Goal: Use online tool/utility: Utilize a website feature to perform a specific function

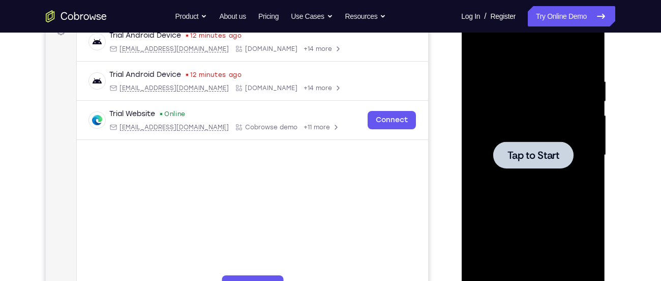
scroll to position [165, 0]
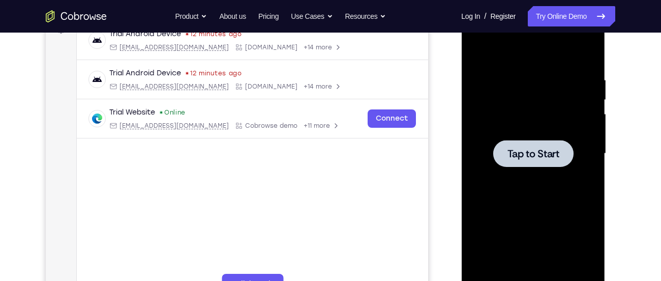
click at [528, 164] on div at bounding box center [533, 153] width 80 height 27
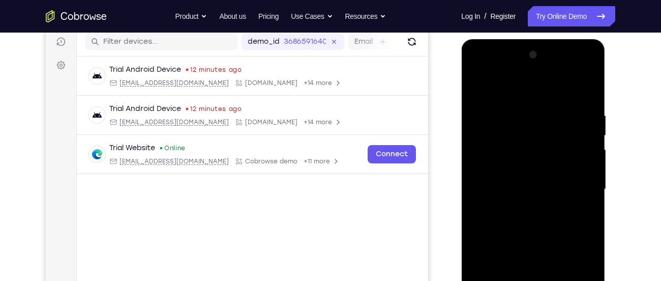
scroll to position [123, 0]
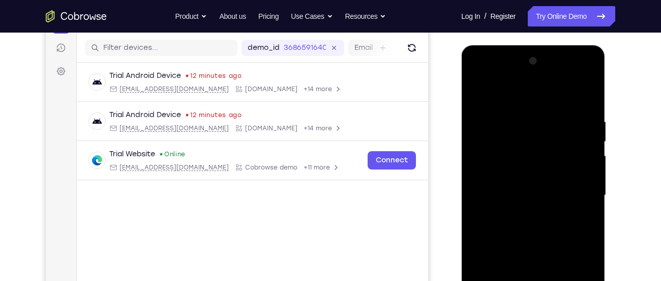
click at [523, 183] on div at bounding box center [533, 195] width 128 height 285
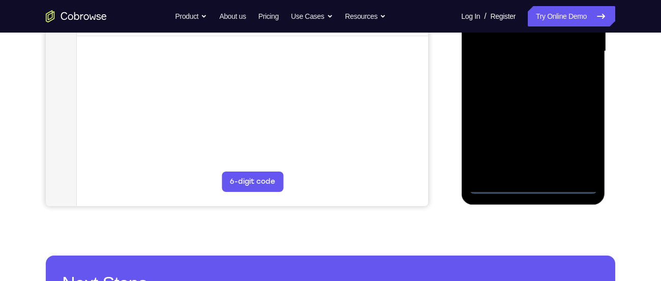
scroll to position [287, 0]
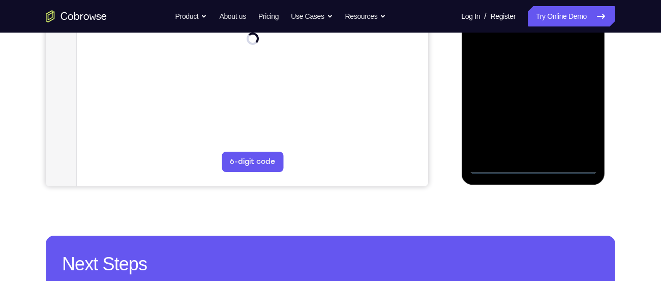
click at [531, 166] on div at bounding box center [533, 31] width 128 height 285
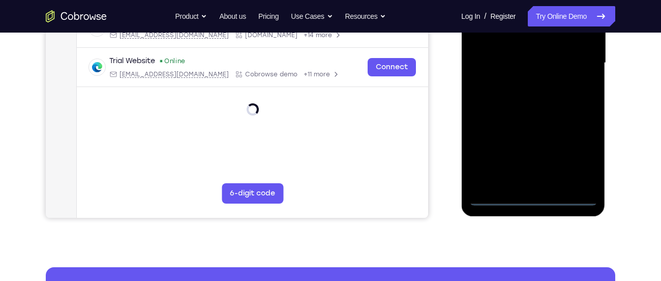
scroll to position [255, 0]
click at [583, 153] on div at bounding box center [533, 63] width 128 height 285
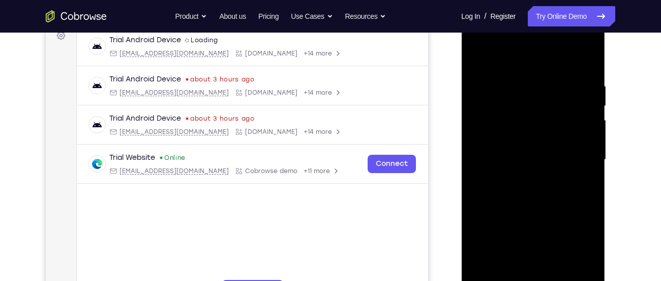
scroll to position [145, 0]
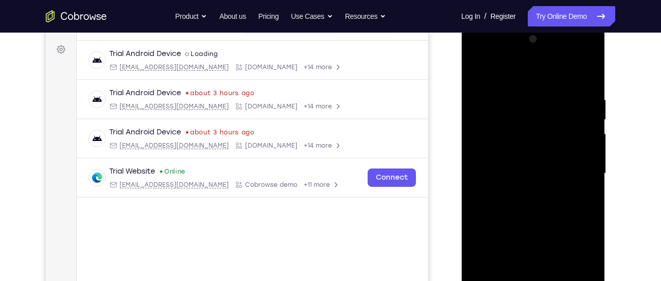
click at [532, 77] on div at bounding box center [533, 173] width 128 height 285
click at [571, 165] on div at bounding box center [533, 173] width 128 height 285
click at [523, 190] on div at bounding box center [533, 173] width 128 height 285
click at [529, 169] on div at bounding box center [533, 173] width 128 height 285
click at [536, 149] on div at bounding box center [533, 173] width 128 height 285
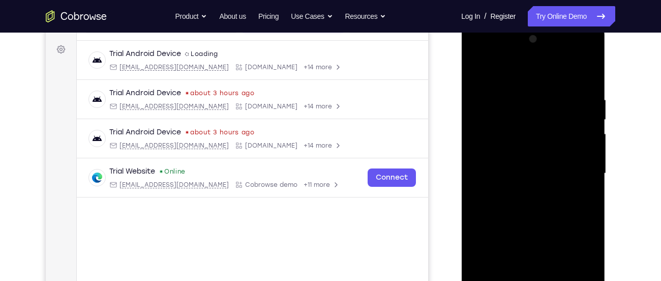
click at [532, 173] on div at bounding box center [533, 173] width 128 height 285
drag, startPoint x: 532, startPoint y: 173, endPoint x: 525, endPoint y: 138, distance: 36.3
click at [525, 138] on div at bounding box center [533, 173] width 128 height 285
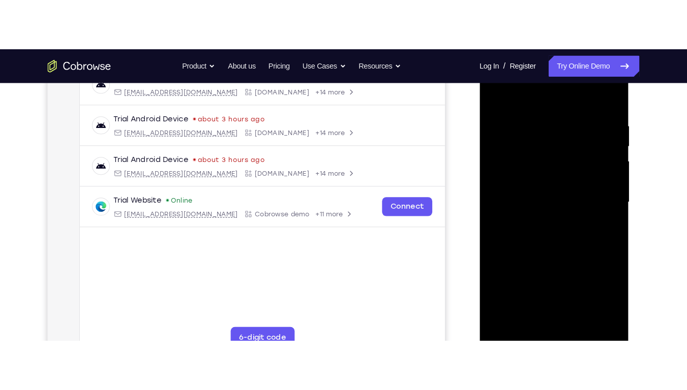
scroll to position [170, 0]
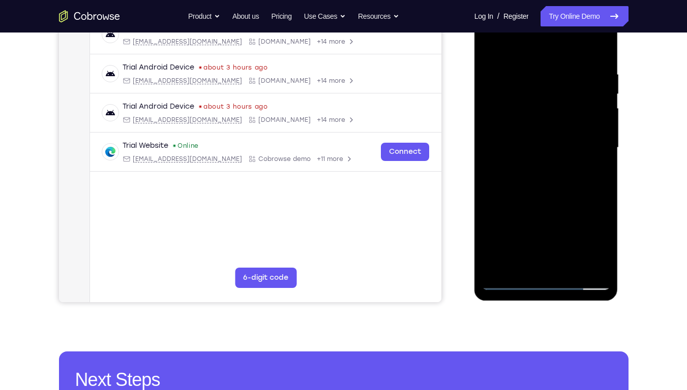
click at [588, 191] on div at bounding box center [546, 148] width 128 height 285
click at [571, 268] on div at bounding box center [546, 148] width 128 height 285
click at [541, 202] on div at bounding box center [546, 148] width 128 height 285
click at [560, 146] on div at bounding box center [546, 148] width 128 height 285
click at [532, 263] on div at bounding box center [546, 148] width 128 height 285
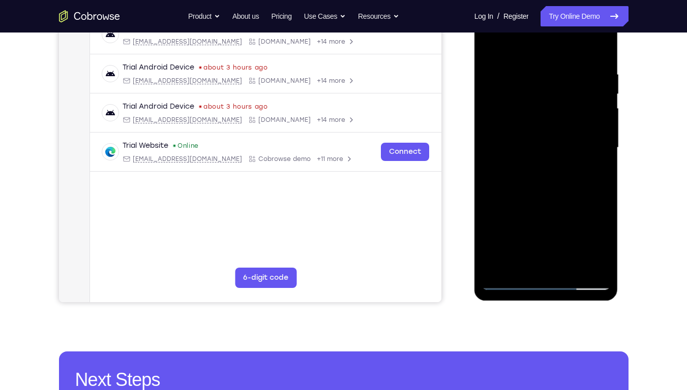
click at [592, 174] on div at bounding box center [546, 148] width 128 height 285
click at [510, 280] on div at bounding box center [546, 148] width 128 height 285
click at [523, 78] on div at bounding box center [546, 148] width 128 height 285
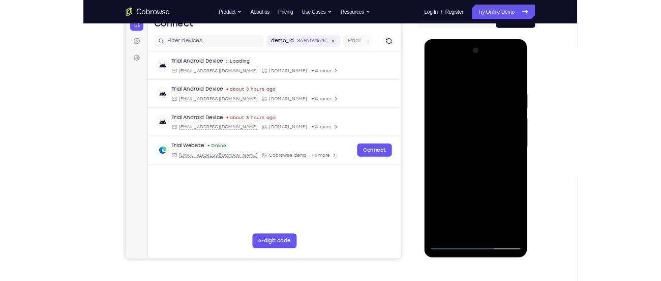
scroll to position [113, 0]
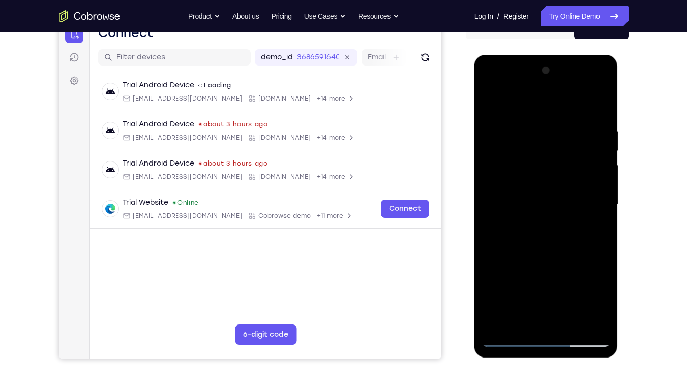
click at [598, 280] on div at bounding box center [546, 205] width 128 height 285
click at [595, 222] on div at bounding box center [546, 205] width 128 height 285
click at [588, 280] on div at bounding box center [546, 205] width 128 height 285
click at [610, 234] on div at bounding box center [546, 206] width 144 height 303
click at [601, 237] on div at bounding box center [546, 205] width 128 height 285
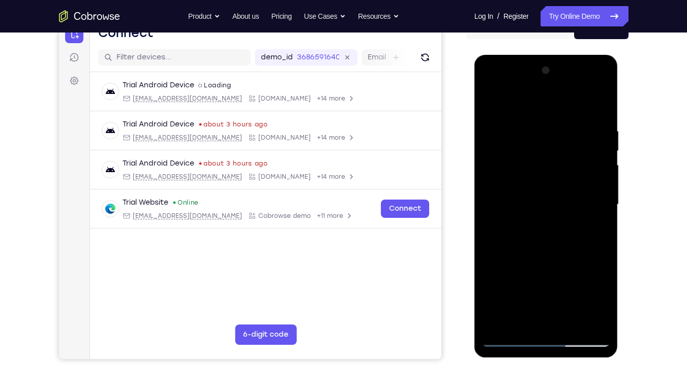
click at [600, 224] on div at bounding box center [546, 205] width 128 height 285
click at [594, 280] on div at bounding box center [546, 205] width 128 height 285
click at [588, 244] on div at bounding box center [546, 205] width 128 height 285
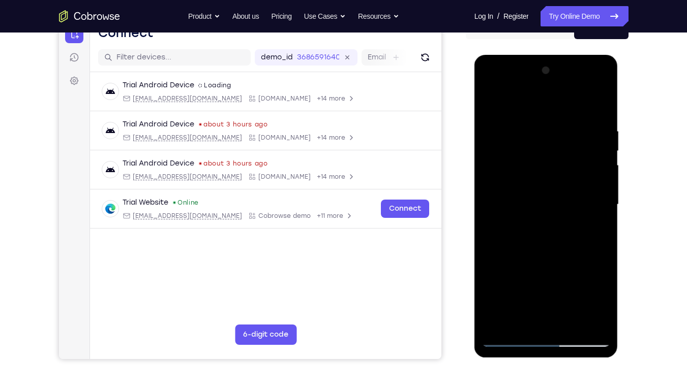
click at [588, 244] on div at bounding box center [546, 205] width 128 height 285
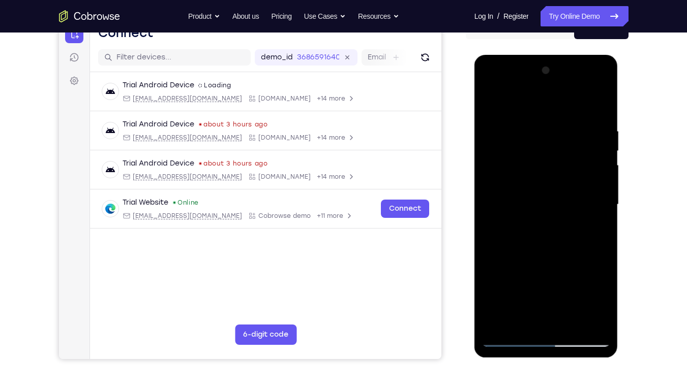
click at [501, 229] on div at bounding box center [546, 205] width 128 height 285
click at [597, 188] on div at bounding box center [546, 205] width 128 height 285
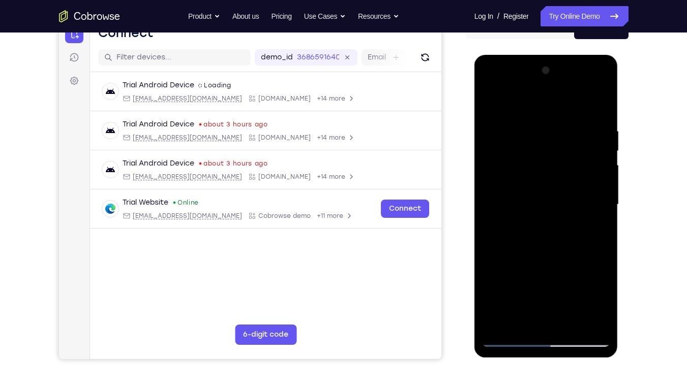
click at [597, 188] on div at bounding box center [546, 205] width 128 height 285
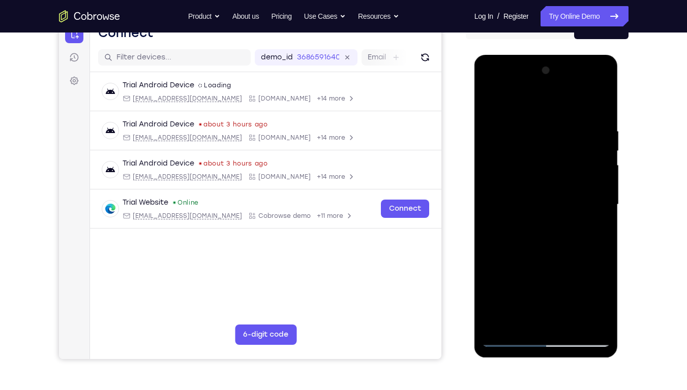
click at [597, 188] on div at bounding box center [546, 205] width 128 height 285
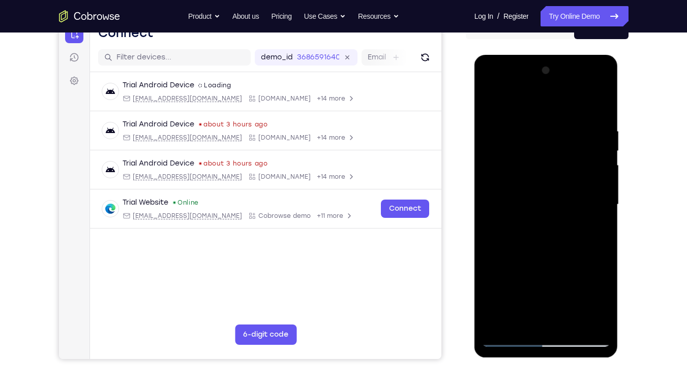
click at [597, 188] on div at bounding box center [546, 205] width 128 height 285
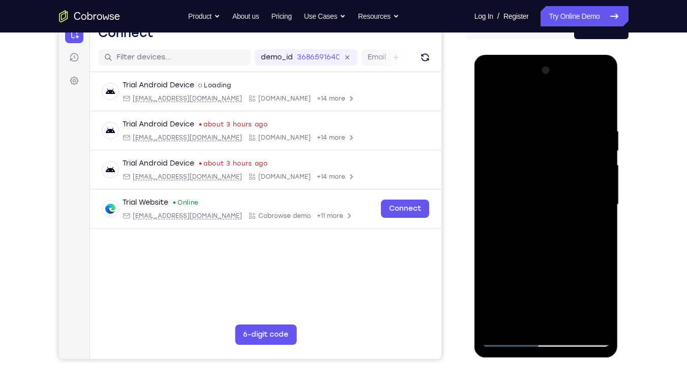
click at [597, 188] on div at bounding box center [546, 205] width 128 height 285
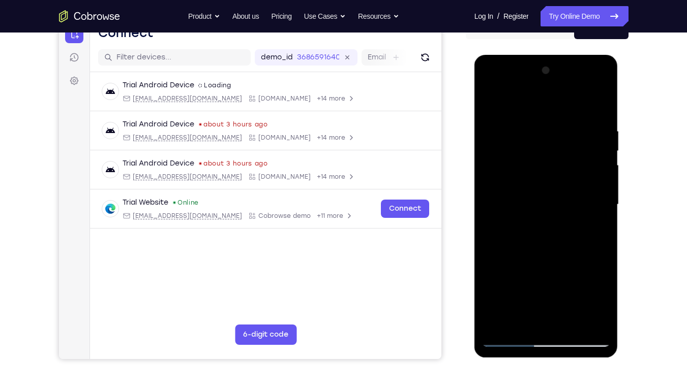
click at [597, 188] on div at bounding box center [546, 205] width 128 height 285
click at [503, 193] on div at bounding box center [546, 205] width 128 height 285
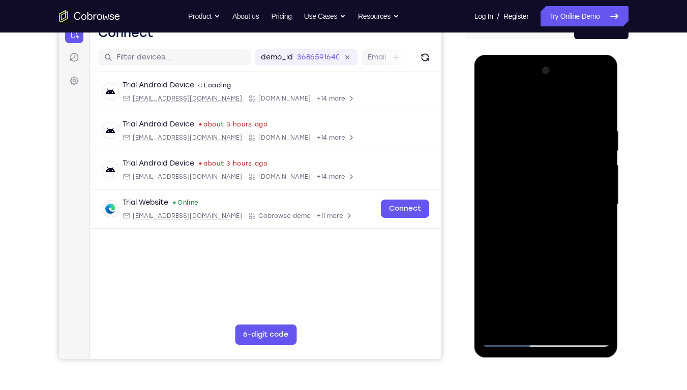
click at [592, 225] on div at bounding box center [546, 205] width 128 height 285
click at [487, 204] on div at bounding box center [546, 205] width 128 height 285
click at [599, 280] on div at bounding box center [546, 205] width 128 height 285
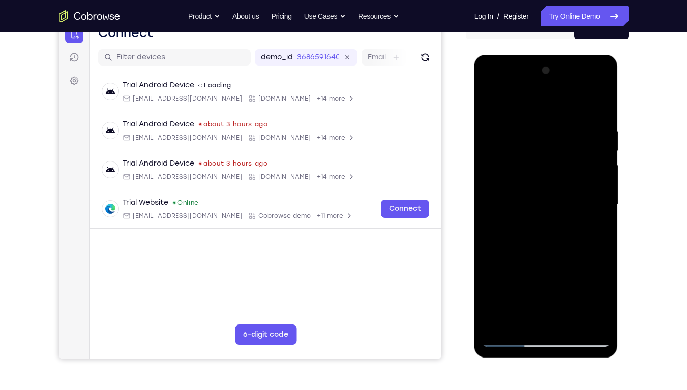
click at [590, 266] on div at bounding box center [546, 205] width 128 height 285
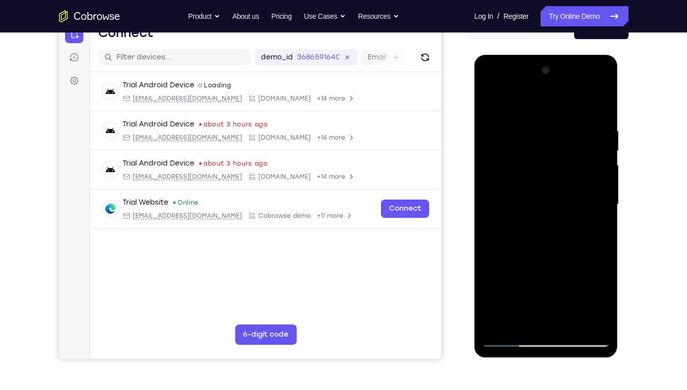
click at [590, 266] on div at bounding box center [546, 205] width 128 height 285
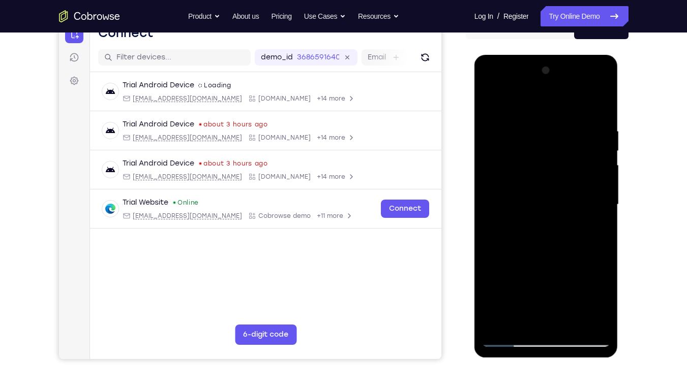
click at [590, 266] on div at bounding box center [546, 205] width 128 height 285
click at [502, 252] on div at bounding box center [546, 205] width 128 height 285
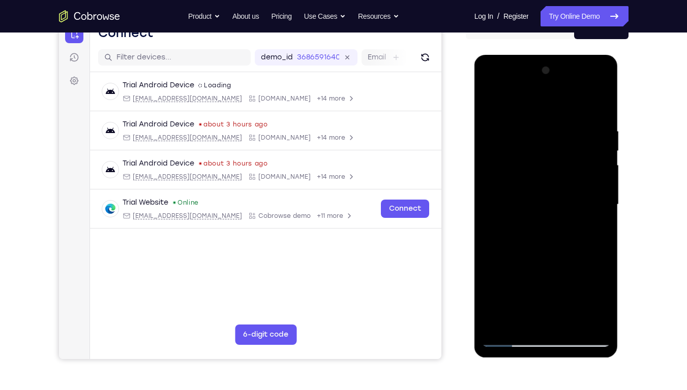
drag, startPoint x: 502, startPoint y: 252, endPoint x: 533, endPoint y: 247, distance: 31.5
click at [533, 247] on div at bounding box center [546, 205] width 128 height 285
drag, startPoint x: 522, startPoint y: 248, endPoint x: 604, endPoint y: 237, distance: 83.0
click at [604, 237] on div at bounding box center [546, 205] width 128 height 285
click at [591, 197] on div at bounding box center [546, 205] width 128 height 285
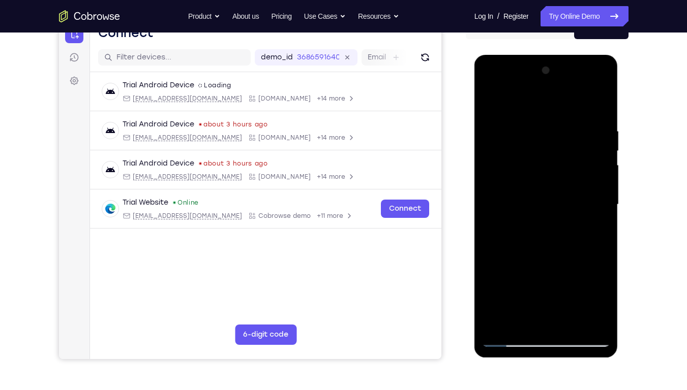
click at [591, 197] on div at bounding box center [546, 205] width 128 height 285
click at [490, 198] on div at bounding box center [546, 205] width 128 height 285
click at [593, 249] on div at bounding box center [546, 205] width 128 height 285
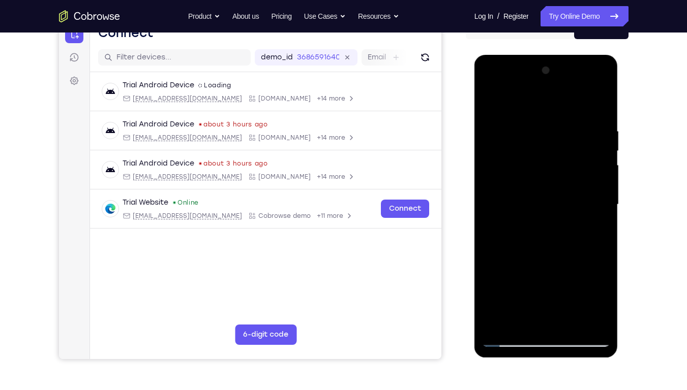
click at [593, 249] on div at bounding box center [546, 205] width 128 height 285
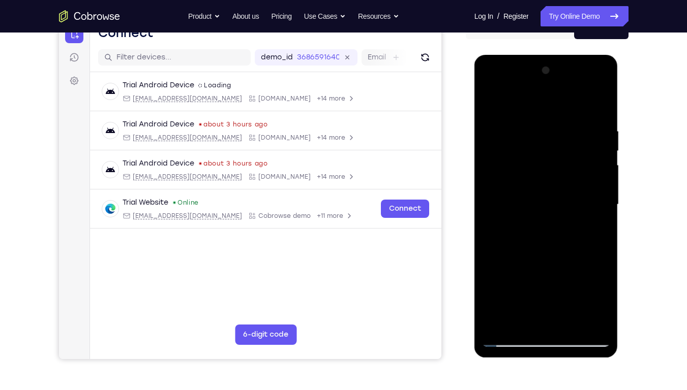
click at [593, 249] on div at bounding box center [546, 205] width 128 height 285
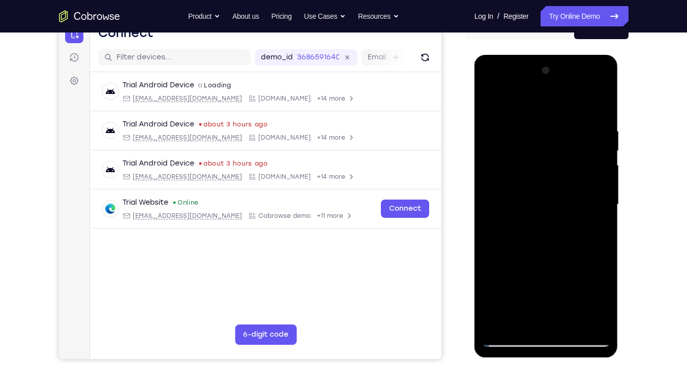
click at [560, 158] on div at bounding box center [546, 205] width 128 height 285
click at [592, 176] on div at bounding box center [546, 205] width 128 height 285
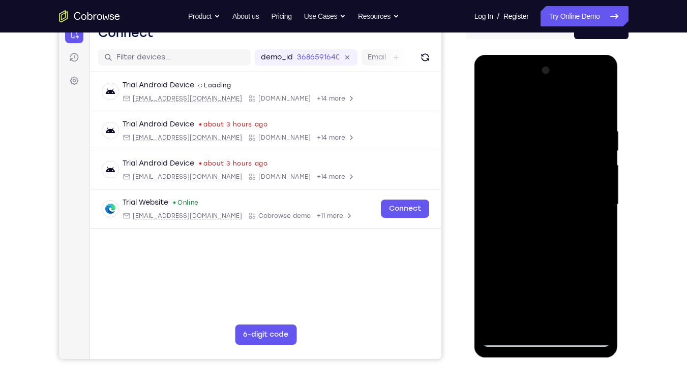
click at [592, 176] on div at bounding box center [546, 205] width 128 height 285
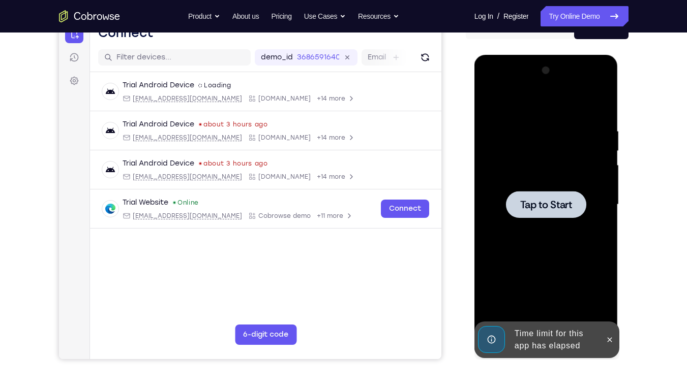
click at [592, 176] on div at bounding box center [546, 205] width 128 height 285
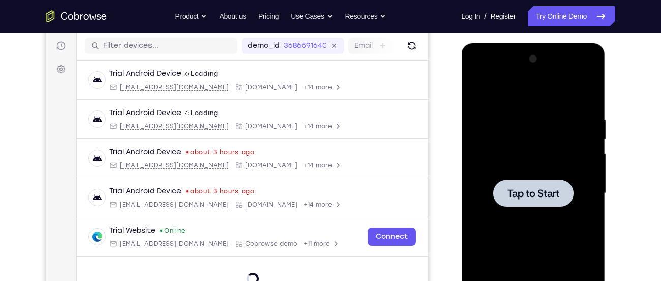
scroll to position [130, 0]
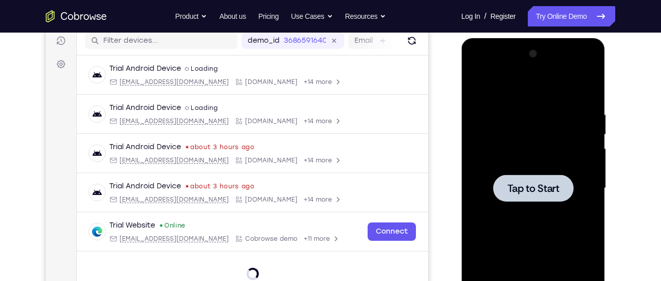
click at [545, 200] on div at bounding box center [533, 187] width 80 height 27
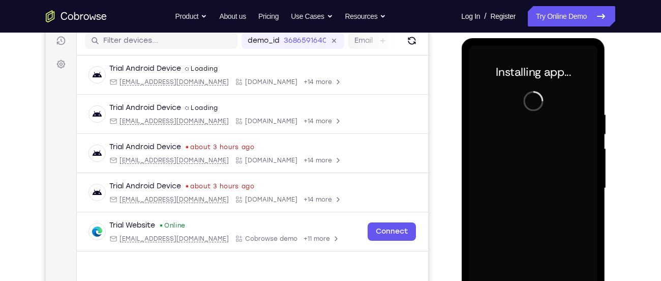
scroll to position [209, 0]
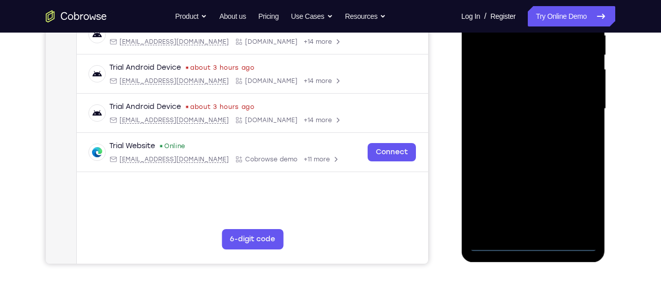
click at [577, 233] on div at bounding box center [533, 108] width 128 height 285
click at [539, 243] on div at bounding box center [533, 108] width 128 height 285
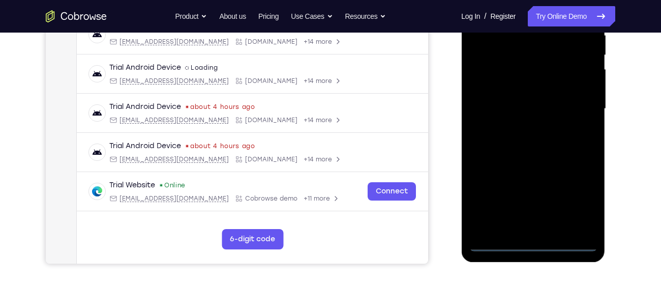
click at [580, 206] on div at bounding box center [533, 108] width 128 height 285
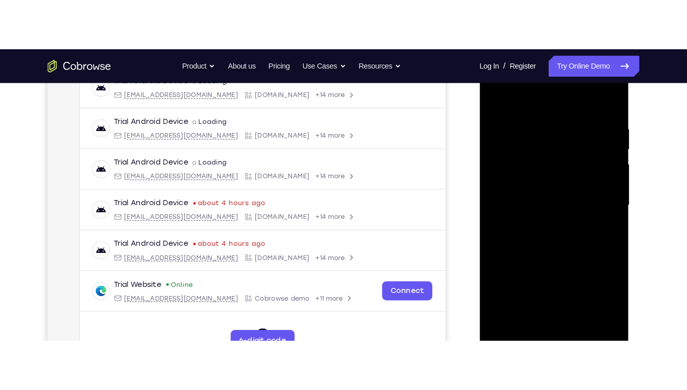
scroll to position [167, 0]
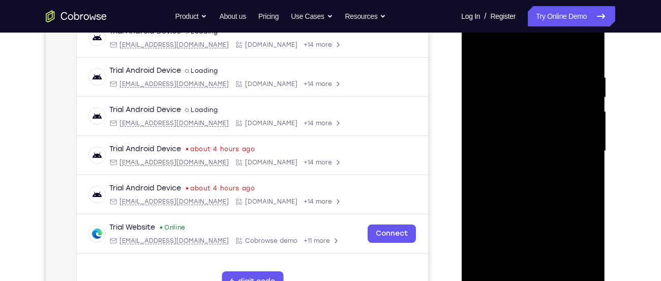
click at [531, 58] on div at bounding box center [533, 151] width 128 height 285
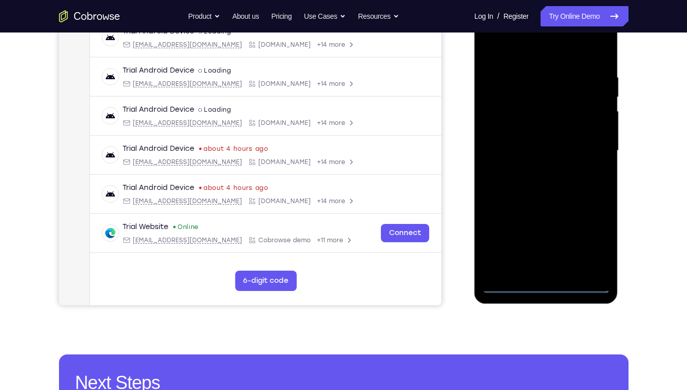
click at [591, 155] on div at bounding box center [546, 151] width 128 height 285
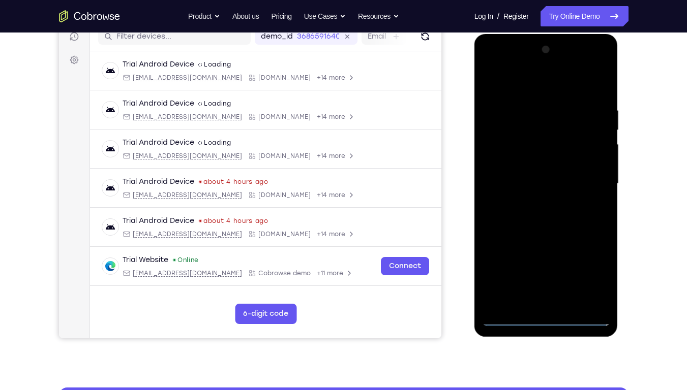
scroll to position [132, 0]
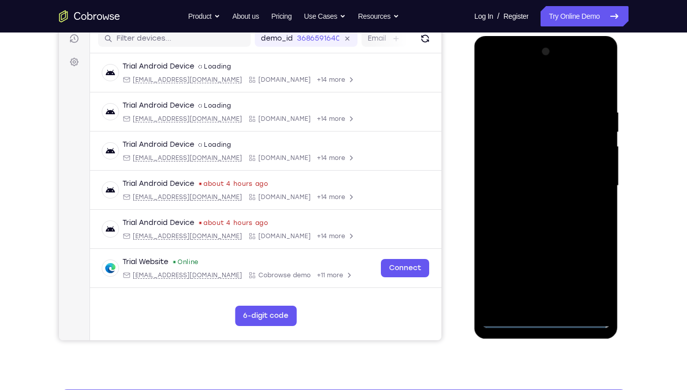
click at [534, 204] on div at bounding box center [546, 186] width 128 height 285
click at [538, 178] on div at bounding box center [546, 186] width 128 height 285
click at [541, 168] on div at bounding box center [546, 186] width 128 height 285
click at [558, 187] on div at bounding box center [546, 186] width 128 height 285
click at [565, 217] on div at bounding box center [546, 186] width 128 height 285
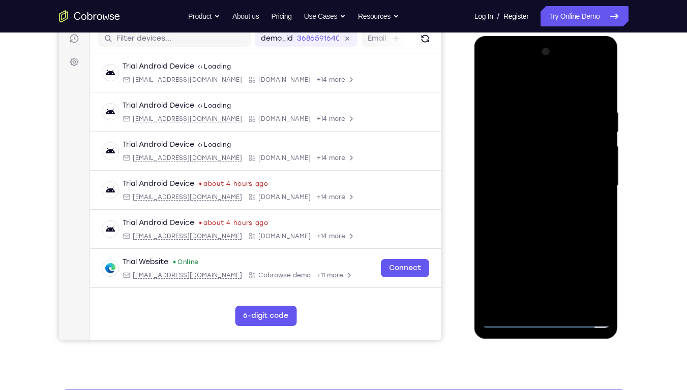
click at [565, 217] on div at bounding box center [546, 186] width 128 height 285
click at [591, 203] on div at bounding box center [546, 186] width 128 height 285
click at [597, 98] on div at bounding box center [546, 186] width 128 height 285
click at [601, 73] on div at bounding box center [546, 186] width 128 height 285
click at [503, 83] on div at bounding box center [546, 186] width 128 height 285
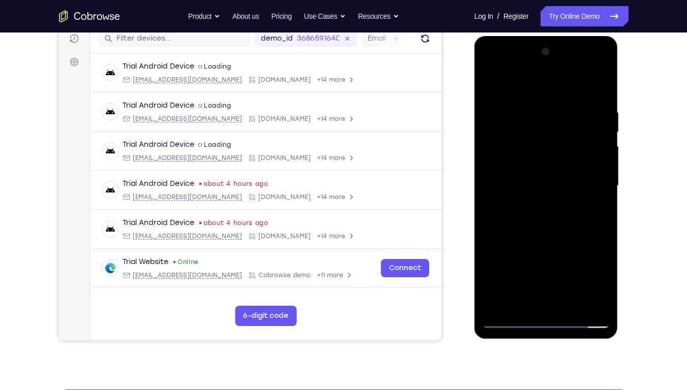
click at [603, 81] on div at bounding box center [546, 186] width 128 height 285
click at [493, 84] on div at bounding box center [546, 186] width 128 height 285
drag, startPoint x: 534, startPoint y: 237, endPoint x: 525, endPoint y: 178, distance: 60.2
drag, startPoint x: 525, startPoint y: 178, endPoint x: 576, endPoint y: 224, distance: 69.2
click at [576, 224] on div at bounding box center [546, 186] width 128 height 285
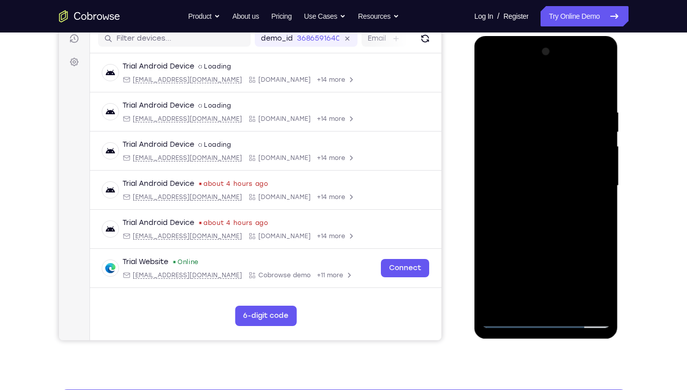
click at [491, 262] on div at bounding box center [546, 186] width 128 height 285
drag, startPoint x: 559, startPoint y: 206, endPoint x: 574, endPoint y: 300, distance: 95.9
click at [574, 280] on div at bounding box center [546, 186] width 128 height 285
click at [533, 102] on div at bounding box center [546, 186] width 128 height 285
drag, startPoint x: 586, startPoint y: 222, endPoint x: 533, endPoint y: 225, distance: 53.5
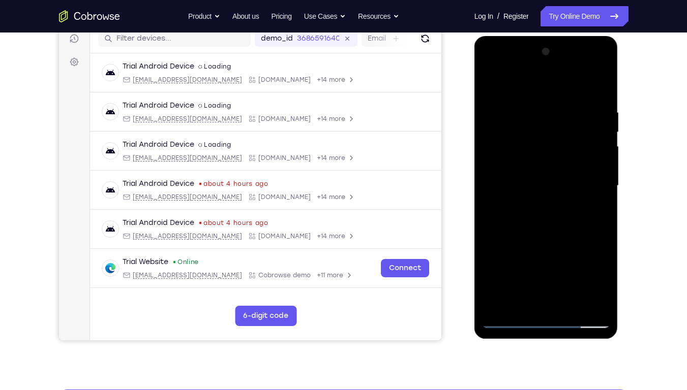
click at [533, 225] on div at bounding box center [546, 186] width 128 height 285
click at [590, 186] on div at bounding box center [546, 186] width 128 height 285
click at [590, 187] on div at bounding box center [546, 186] width 128 height 285
click at [588, 280] on div at bounding box center [546, 186] width 128 height 285
click at [497, 215] on div at bounding box center [546, 186] width 128 height 285
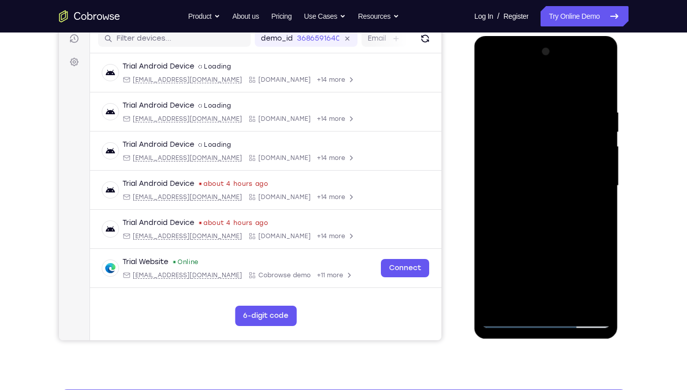
click at [582, 280] on div at bounding box center [546, 186] width 128 height 285
drag, startPoint x: 504, startPoint y: 235, endPoint x: 624, endPoint y: 206, distance: 123.9
click at [619, 206] on html "Online web based iOS Simulators and Android Emulators. Run iPhone, iPad, Mobile…" at bounding box center [546, 188] width 145 height 305
click at [586, 280] on div at bounding box center [546, 186] width 128 height 285
drag, startPoint x: 593, startPoint y: 222, endPoint x: 491, endPoint y: 218, distance: 102.3
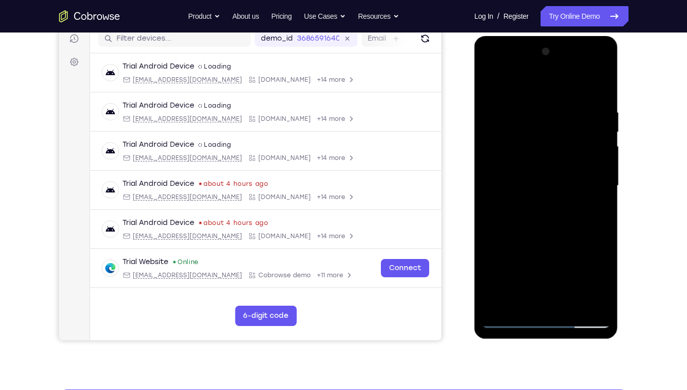
click at [491, 218] on div at bounding box center [546, 186] width 128 height 285
drag, startPoint x: 564, startPoint y: 226, endPoint x: 436, endPoint y: 227, distance: 127.6
click at [474, 227] on html "Online web based iOS Simulators and Android Emulators. Run iPhone, iPad, Mobile…" at bounding box center [546, 188] width 145 height 305
drag, startPoint x: 572, startPoint y: 205, endPoint x: 514, endPoint y: 202, distance: 58.6
click at [514, 202] on div at bounding box center [546, 186] width 128 height 285
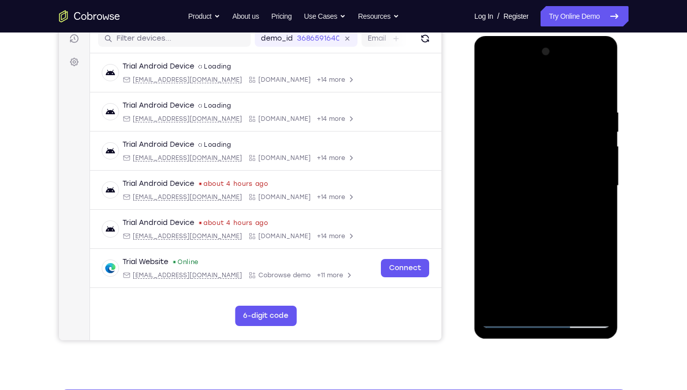
click at [598, 234] on div at bounding box center [546, 186] width 128 height 285
click at [597, 238] on div at bounding box center [546, 186] width 128 height 285
click at [596, 238] on div at bounding box center [546, 186] width 128 height 285
click at [595, 238] on div at bounding box center [546, 186] width 128 height 285
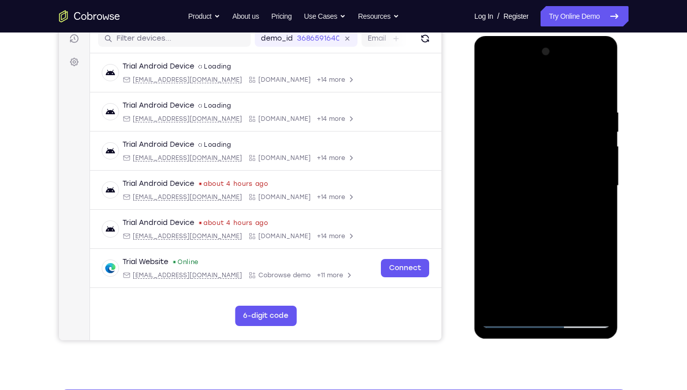
click at [595, 238] on div at bounding box center [546, 186] width 128 height 285
click at [595, 240] on div at bounding box center [546, 186] width 128 height 285
click at [594, 240] on div at bounding box center [546, 186] width 128 height 285
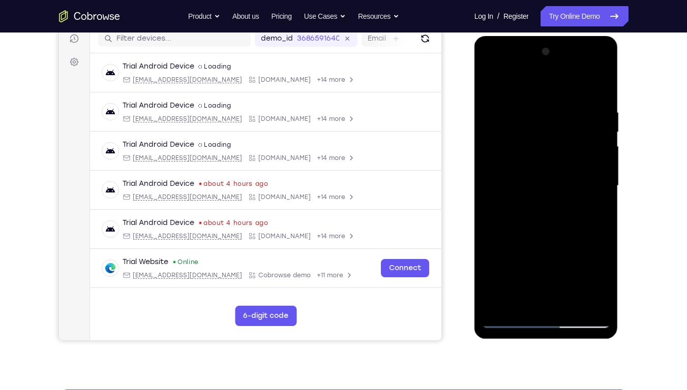
click at [594, 240] on div at bounding box center [546, 186] width 128 height 285
click at [593, 242] on div at bounding box center [546, 186] width 128 height 285
click at [593, 241] on div at bounding box center [546, 186] width 128 height 285
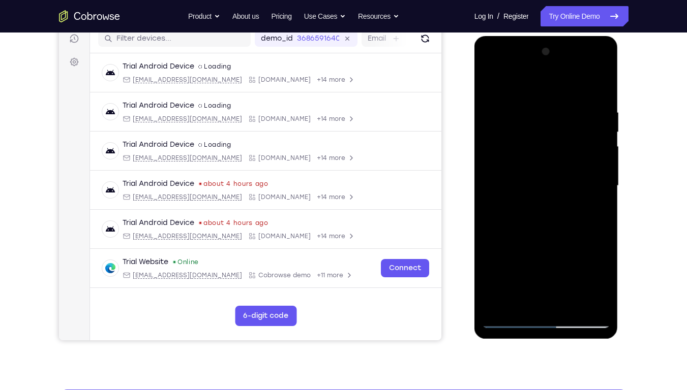
click at [593, 241] on div at bounding box center [546, 186] width 128 height 285
click at [598, 86] on div at bounding box center [546, 186] width 128 height 285
click at [494, 280] on div at bounding box center [546, 186] width 128 height 285
click at [498, 280] on div at bounding box center [546, 186] width 128 height 285
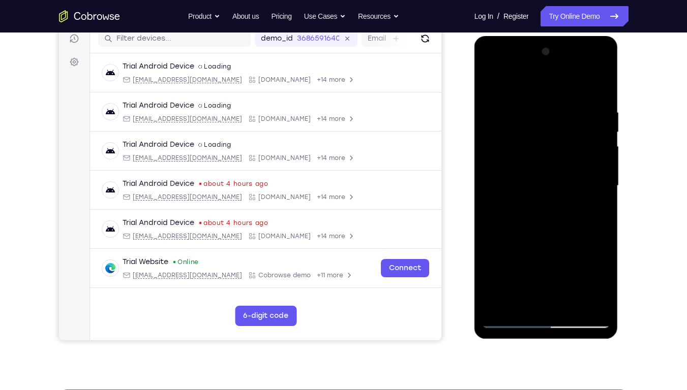
drag, startPoint x: 560, startPoint y: 102, endPoint x: 567, endPoint y: 233, distance: 131.9
click at [567, 233] on div at bounding box center [546, 186] width 128 height 285
click at [535, 114] on div at bounding box center [546, 186] width 128 height 285
click at [591, 178] on div at bounding box center [546, 186] width 128 height 285
click at [591, 205] on div at bounding box center [546, 186] width 128 height 285
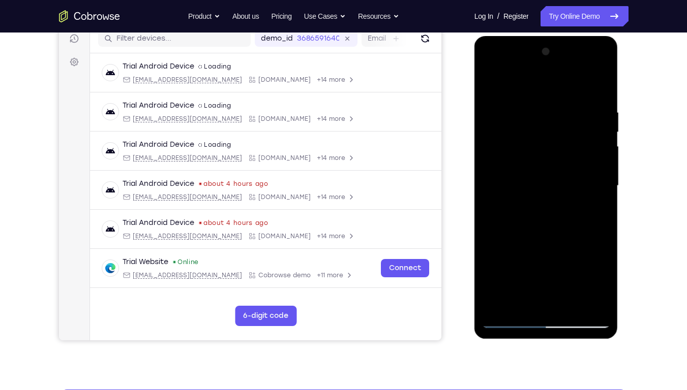
click at [592, 260] on div at bounding box center [546, 186] width 128 height 285
click at [500, 81] on div at bounding box center [546, 186] width 128 height 285
click at [586, 216] on div at bounding box center [546, 186] width 128 height 285
click at [489, 79] on div at bounding box center [546, 186] width 128 height 285
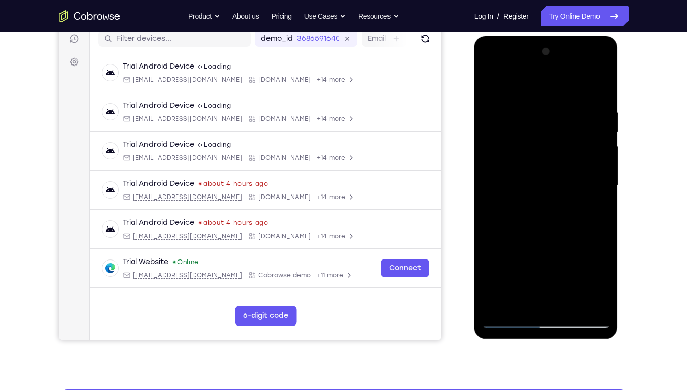
click at [594, 280] on div at bounding box center [546, 186] width 128 height 285
click at [496, 165] on div at bounding box center [546, 186] width 128 height 285
click at [600, 171] on div at bounding box center [546, 186] width 128 height 285
click at [601, 171] on div at bounding box center [546, 186] width 128 height 285
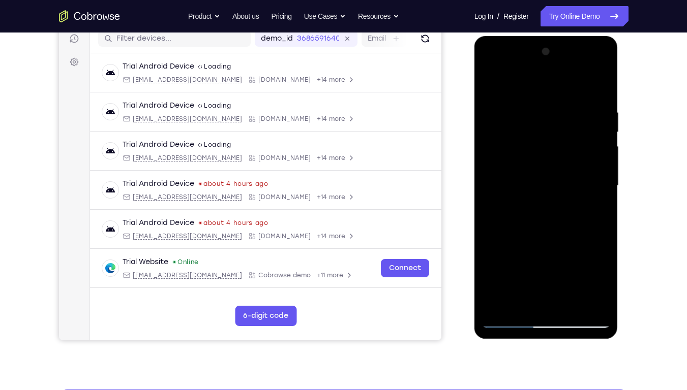
click at [603, 111] on div at bounding box center [546, 186] width 128 height 285
click at [605, 113] on div at bounding box center [546, 186] width 128 height 285
click at [605, 114] on div at bounding box center [546, 186] width 128 height 285
click at [603, 114] on div at bounding box center [546, 186] width 128 height 285
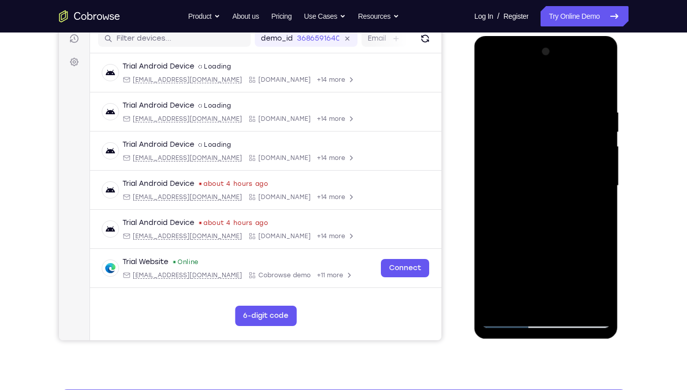
click at [600, 116] on div at bounding box center [546, 186] width 128 height 285
click at [601, 115] on div at bounding box center [546, 186] width 128 height 285
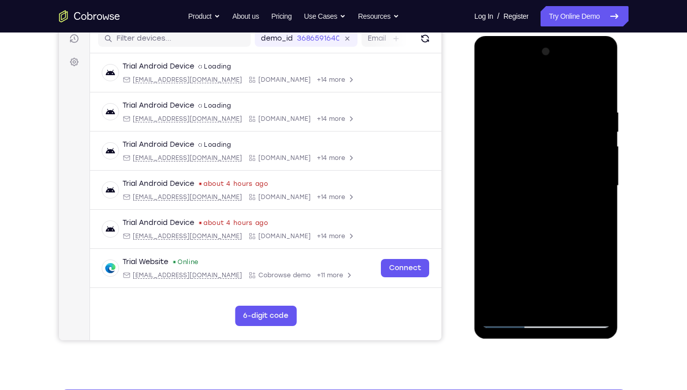
click at [601, 115] on div at bounding box center [546, 186] width 128 height 285
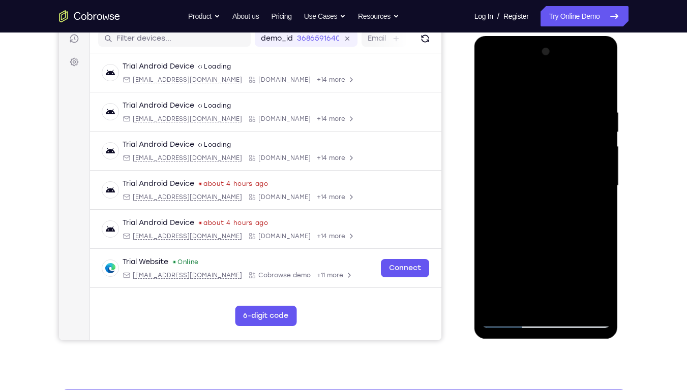
click at [600, 55] on div at bounding box center [546, 186] width 128 height 285
click at [493, 99] on div at bounding box center [546, 186] width 128 height 285
click at [549, 127] on div at bounding box center [546, 186] width 128 height 285
click at [489, 85] on div at bounding box center [546, 186] width 128 height 285
click at [496, 280] on div at bounding box center [546, 186] width 128 height 285
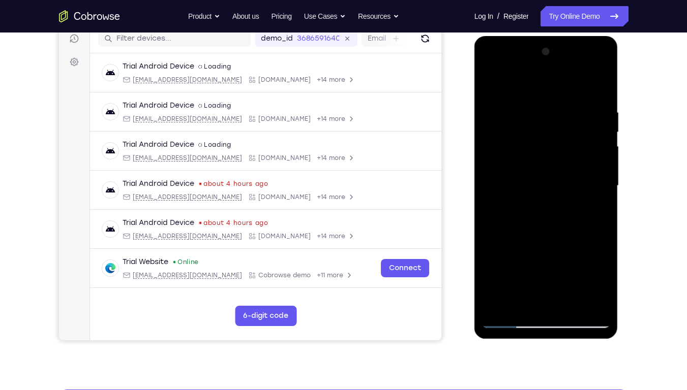
click at [533, 226] on div at bounding box center [546, 186] width 128 height 285
drag, startPoint x: 535, startPoint y: 251, endPoint x: 537, endPoint y: 162, distance: 89.0
click at [537, 162] on div at bounding box center [546, 186] width 128 height 285
click at [494, 280] on div at bounding box center [546, 186] width 128 height 285
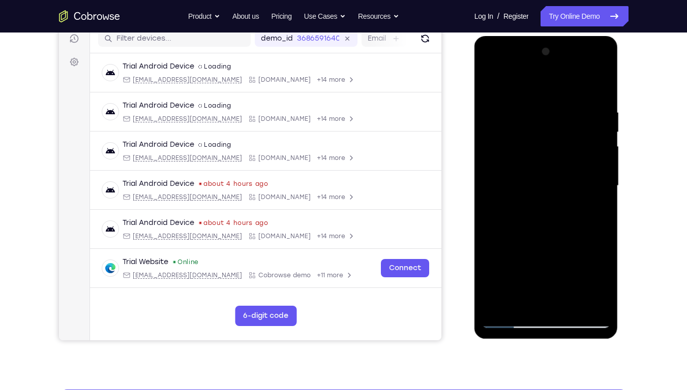
click at [494, 280] on div at bounding box center [546, 186] width 128 height 285
click at [594, 280] on div at bounding box center [546, 186] width 128 height 285
click at [484, 280] on div at bounding box center [546, 186] width 128 height 285
click at [493, 280] on div at bounding box center [546, 186] width 128 height 285
click at [601, 66] on div at bounding box center [546, 186] width 128 height 285
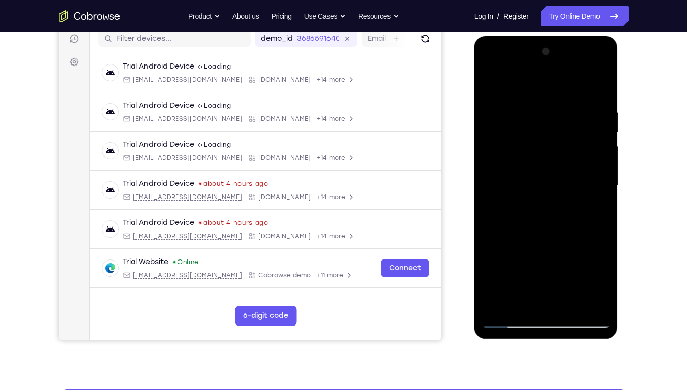
click at [584, 107] on div at bounding box center [546, 186] width 128 height 285
click at [527, 156] on div at bounding box center [546, 186] width 128 height 285
click at [534, 189] on div at bounding box center [546, 186] width 128 height 285
click at [536, 174] on div at bounding box center [546, 186] width 128 height 285
click at [571, 204] on div at bounding box center [546, 186] width 128 height 285
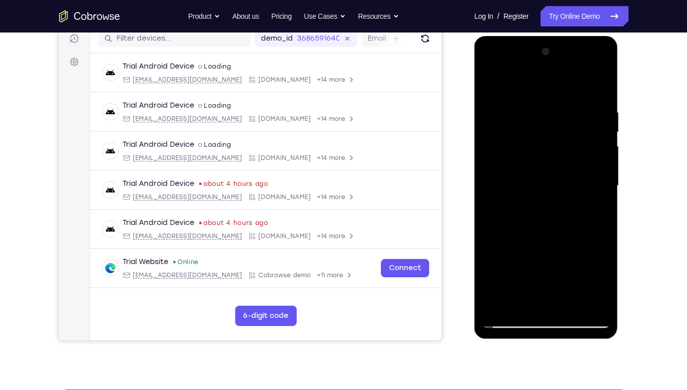
click at [552, 246] on div at bounding box center [546, 186] width 128 height 285
click at [584, 159] on div at bounding box center [546, 186] width 128 height 285
drag, startPoint x: 557, startPoint y: 90, endPoint x: 563, endPoint y: 16, distance: 74.5
click at [563, 36] on html "Online web based iOS Simulators and Android Emulators. Run iPhone, iPad, Mobile…" at bounding box center [546, 188] width 145 height 305
drag, startPoint x: 541, startPoint y: 90, endPoint x: 537, endPoint y: 56, distance: 33.7
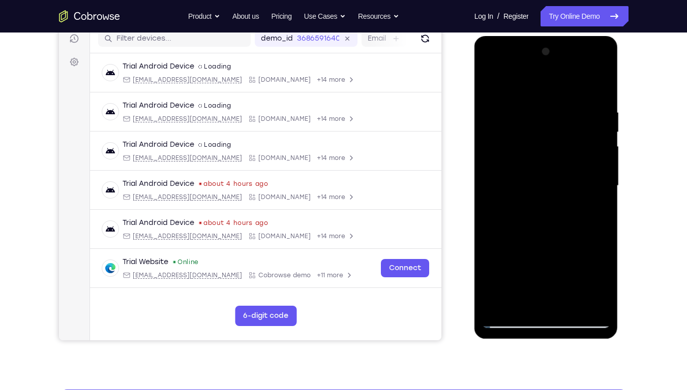
click at [537, 56] on div at bounding box center [546, 186] width 128 height 285
click at [492, 86] on div at bounding box center [546, 186] width 128 height 285
click at [566, 238] on div at bounding box center [546, 186] width 128 height 285
click at [571, 162] on div at bounding box center [546, 186] width 128 height 285
click at [574, 280] on div at bounding box center [546, 186] width 128 height 285
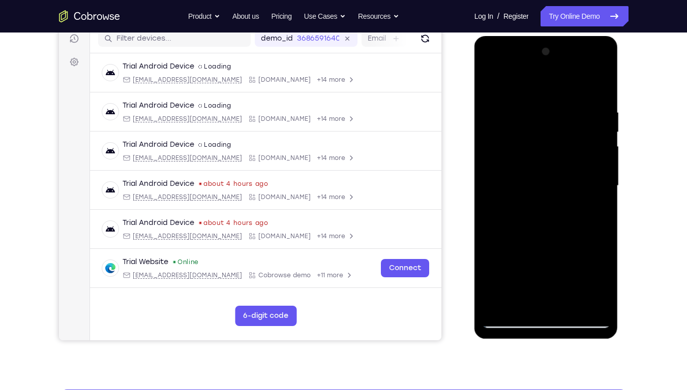
click at [573, 280] on div at bounding box center [546, 186] width 128 height 285
click at [560, 264] on div at bounding box center [546, 186] width 128 height 285
click at [534, 152] on div at bounding box center [546, 186] width 128 height 285
click at [500, 158] on div at bounding box center [546, 186] width 128 height 285
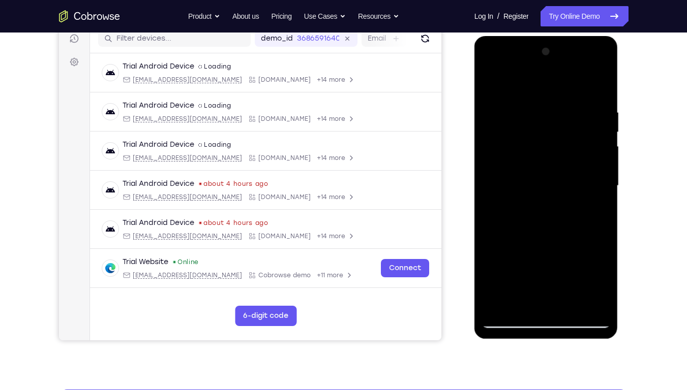
click at [551, 280] on div at bounding box center [546, 186] width 128 height 285
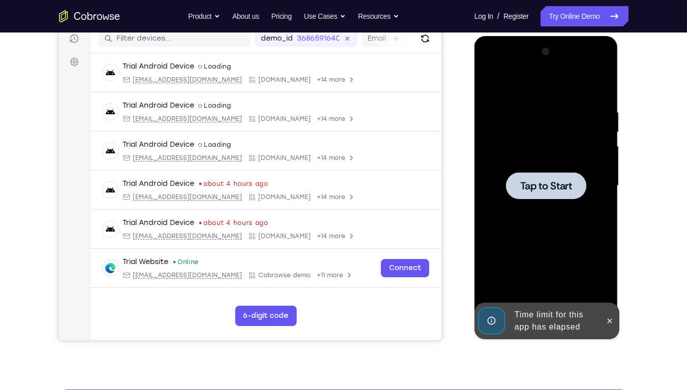
click at [550, 184] on span "Tap to Start" at bounding box center [546, 186] width 52 height 10
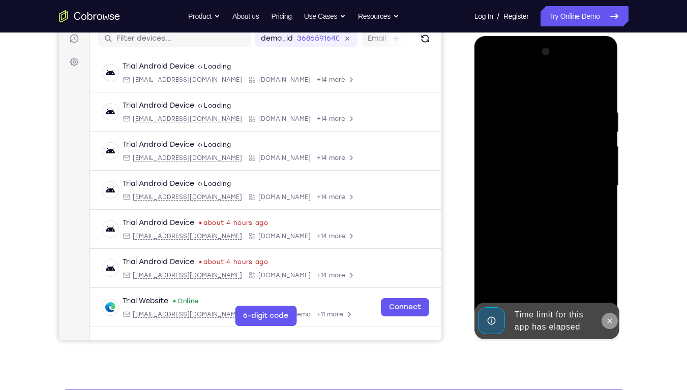
click at [612, 280] on icon at bounding box center [609, 321] width 8 height 8
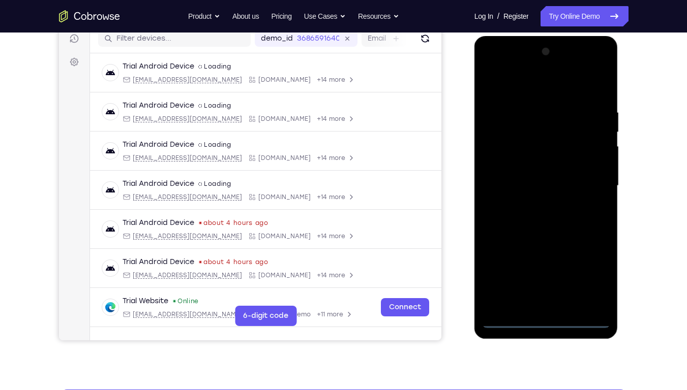
click at [549, 280] on div at bounding box center [546, 186] width 128 height 285
click at [588, 280] on div at bounding box center [546, 186] width 128 height 285
click at [519, 88] on div at bounding box center [546, 186] width 128 height 285
click at [500, 155] on div at bounding box center [546, 186] width 128 height 285
click at [535, 186] on div at bounding box center [546, 186] width 128 height 285
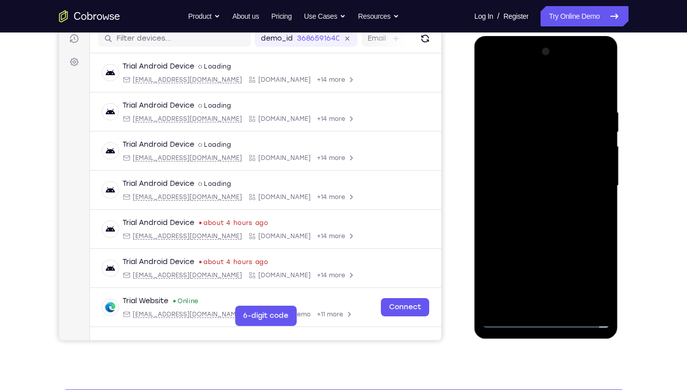
click at [536, 178] on div at bounding box center [546, 186] width 128 height 285
click at [516, 156] on div at bounding box center [546, 186] width 128 height 285
click at [529, 174] on div at bounding box center [546, 186] width 128 height 285
click at [547, 199] on div at bounding box center [546, 186] width 128 height 285
click at [544, 247] on div at bounding box center [546, 186] width 128 height 285
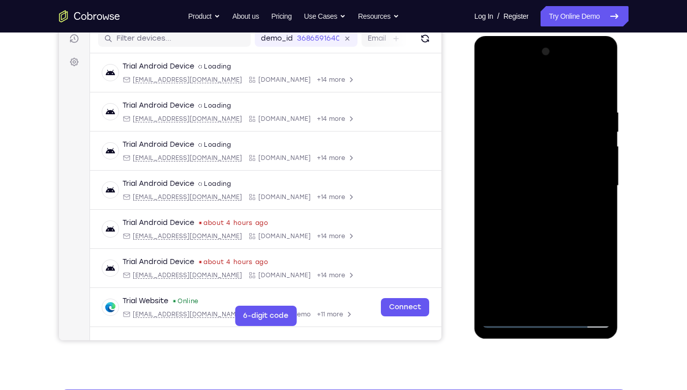
click at [549, 164] on div at bounding box center [546, 186] width 128 height 285
drag, startPoint x: 539, startPoint y: 212, endPoint x: 565, endPoint y: 83, distance: 132.2
click at [565, 83] on div at bounding box center [546, 186] width 128 height 285
click at [548, 280] on div at bounding box center [546, 186] width 128 height 285
click at [547, 280] on div at bounding box center [546, 186] width 128 height 285
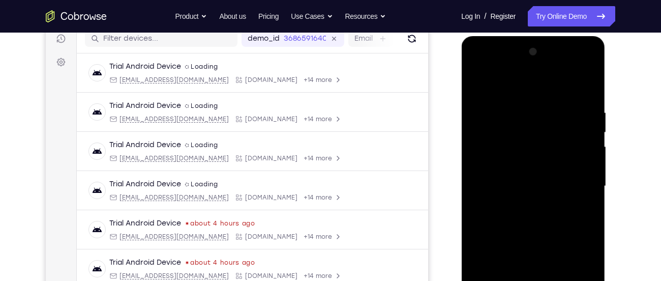
click at [523, 167] on div at bounding box center [533, 186] width 128 height 285
click at [522, 207] on div at bounding box center [533, 186] width 128 height 285
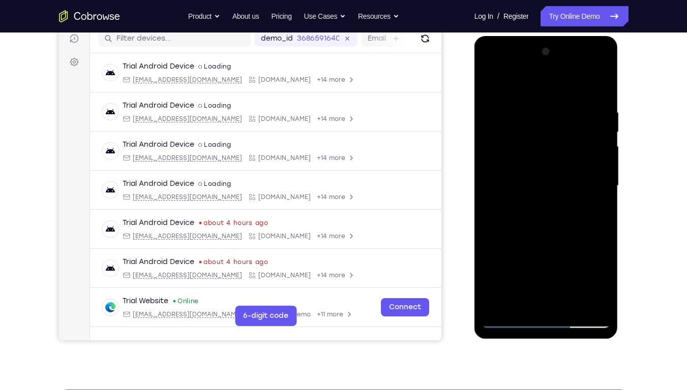
click at [553, 280] on div at bounding box center [546, 186] width 128 height 285
drag, startPoint x: 589, startPoint y: 214, endPoint x: 585, endPoint y: 92, distance: 122.1
click at [585, 92] on div at bounding box center [546, 186] width 128 height 285
drag, startPoint x: 586, startPoint y: 160, endPoint x: 583, endPoint y: 258, distance: 98.2
click at [583, 258] on div at bounding box center [546, 186] width 128 height 285
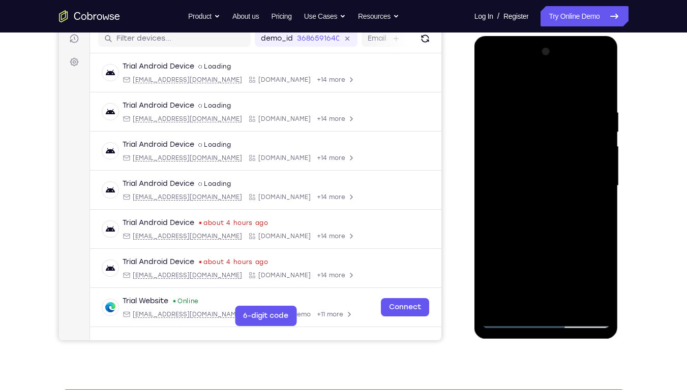
drag, startPoint x: 578, startPoint y: 137, endPoint x: 566, endPoint y: 229, distance: 92.8
click at [566, 229] on div at bounding box center [546, 186] width 128 height 285
click at [514, 95] on div at bounding box center [546, 186] width 128 height 285
click at [548, 163] on div at bounding box center [546, 186] width 128 height 285
click at [540, 189] on div at bounding box center [546, 186] width 128 height 285
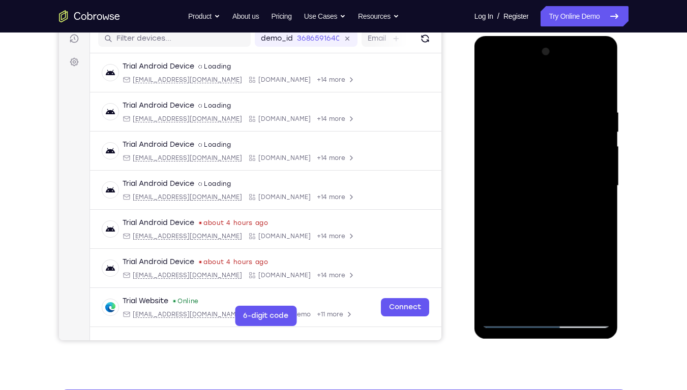
click at [518, 182] on div at bounding box center [546, 186] width 128 height 285
click at [537, 280] on div at bounding box center [546, 186] width 128 height 285
click at [489, 82] on div at bounding box center [546, 186] width 128 height 285
click at [497, 186] on div at bounding box center [546, 186] width 128 height 285
click at [489, 80] on div at bounding box center [546, 186] width 128 height 285
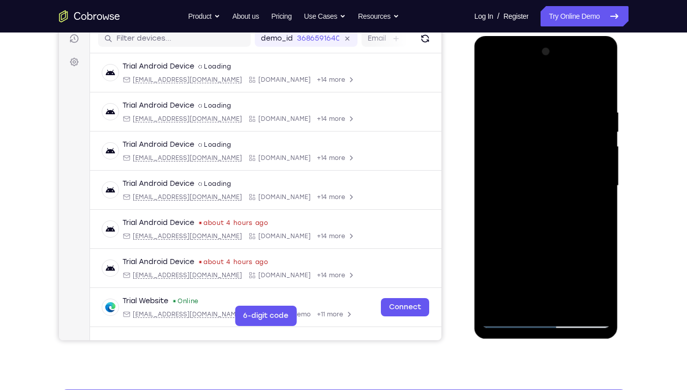
click at [539, 194] on div at bounding box center [546, 186] width 128 height 285
click at [538, 172] on div at bounding box center [546, 186] width 128 height 285
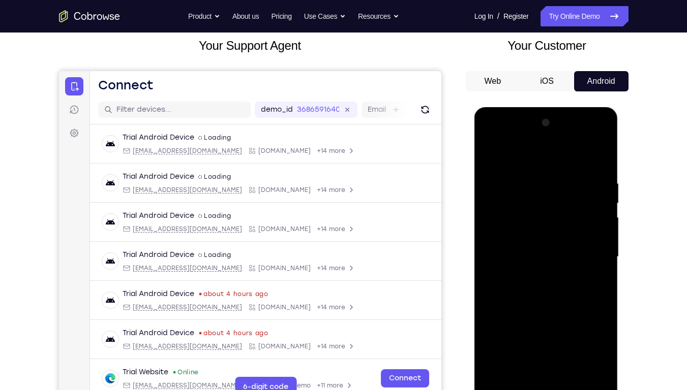
scroll to position [34, 0]
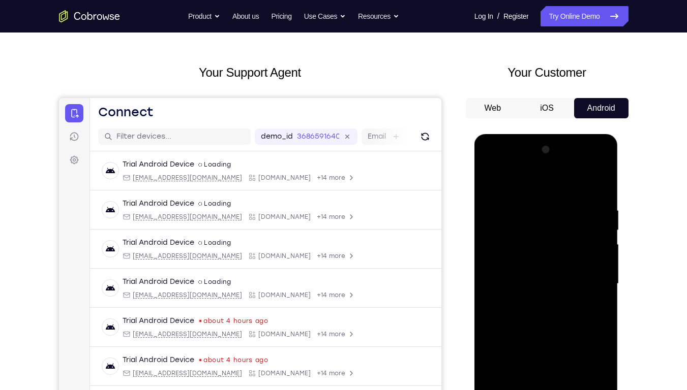
click at [501, 211] on div at bounding box center [546, 284] width 128 height 285
click at [530, 251] on div at bounding box center [546, 284] width 128 height 285
click at [489, 183] on div at bounding box center [546, 284] width 128 height 285
click at [491, 183] on div at bounding box center [546, 284] width 128 height 285
click at [516, 195] on div at bounding box center [546, 284] width 128 height 285
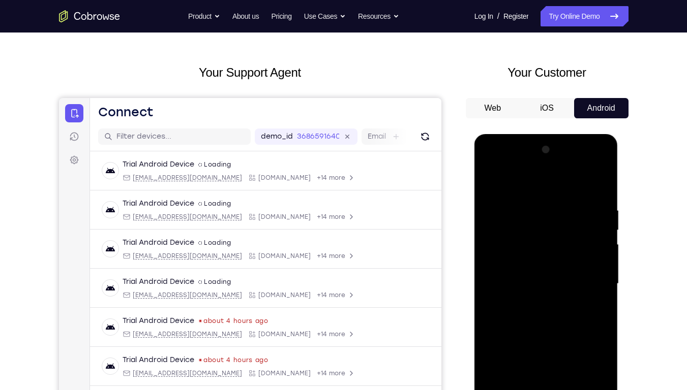
click at [522, 279] on div at bounding box center [546, 284] width 128 height 285
click at [488, 182] on div at bounding box center [546, 284] width 128 height 285
click at [541, 180] on div at bounding box center [546, 284] width 128 height 285
drag, startPoint x: 585, startPoint y: 236, endPoint x: 582, endPoint y: 216, distance: 20.0
click at [582, 216] on div at bounding box center [546, 284] width 128 height 285
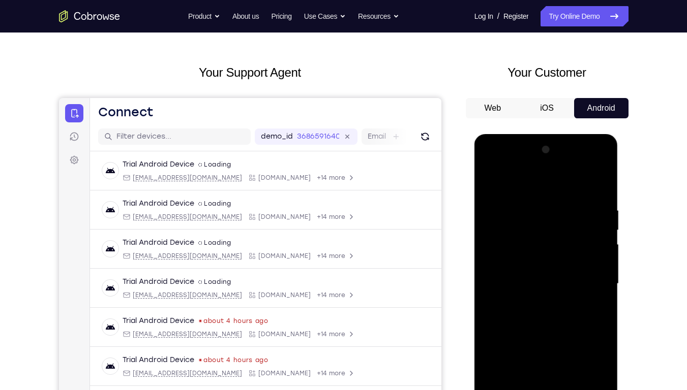
click at [535, 265] on div at bounding box center [546, 284] width 128 height 285
drag, startPoint x: 557, startPoint y: 319, endPoint x: 536, endPoint y: 180, distance: 139.8
click at [536, 180] on div at bounding box center [546, 284] width 128 height 285
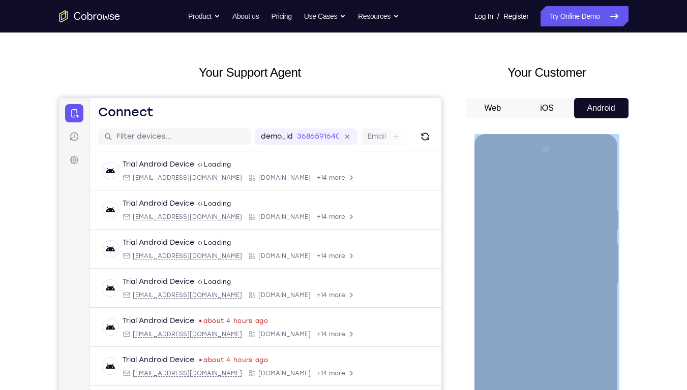
drag, startPoint x: 618, startPoint y: 131, endPoint x: 618, endPoint y: 113, distance: 17.3
click at [618, 113] on div "Web iOS Android" at bounding box center [547, 268] width 163 height 341
drag, startPoint x: 618, startPoint y: 113, endPoint x: 629, endPoint y: 197, distance: 84.2
click at [629, 197] on div "Your Support Agent Your Customer Web iOS Android Next Steps We’d be happy to gi…" at bounding box center [343, 333] width 651 height 671
drag, startPoint x: 629, startPoint y: 197, endPoint x: 622, endPoint y: 136, distance: 60.9
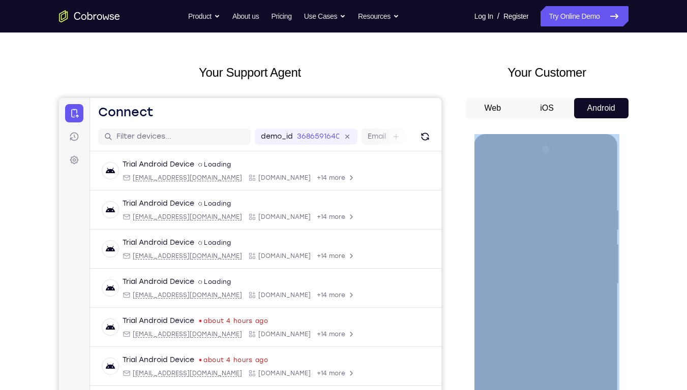
click at [622, 136] on div "Your Support Agent Your Customer Web iOS Android Next Steps We’d be happy to gi…" at bounding box center [343, 333] width 651 height 671
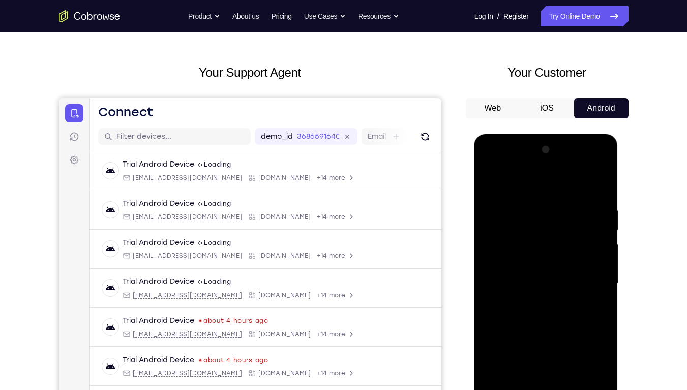
drag, startPoint x: 1097, startPoint y: 270, endPoint x: 586, endPoint y: 193, distance: 516.8
click at [586, 193] on div at bounding box center [546, 284] width 128 height 285
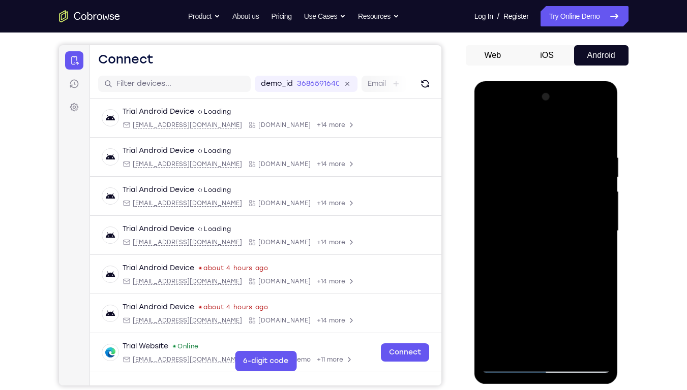
scroll to position [87, 0]
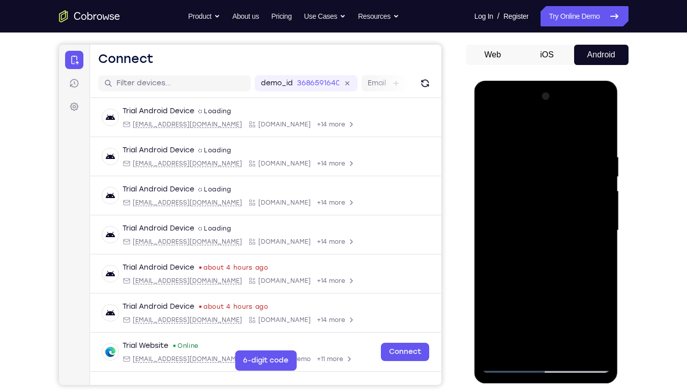
click at [518, 208] on div at bounding box center [546, 230] width 128 height 285
click at [489, 127] on div at bounding box center [546, 230] width 128 height 285
click at [577, 130] on div at bounding box center [546, 230] width 128 height 285
click at [521, 181] on div at bounding box center [546, 230] width 128 height 285
drag, startPoint x: 555, startPoint y: 267, endPoint x: 569, endPoint y: 263, distance: 14.2
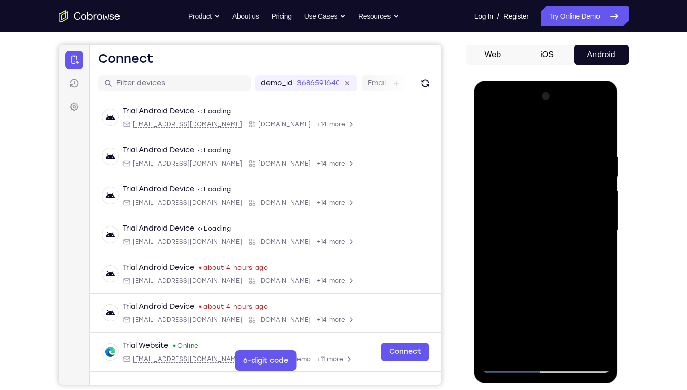
drag, startPoint x: 569, startPoint y: 263, endPoint x: 593, endPoint y: 186, distance: 81.4
click at [593, 186] on div at bounding box center [546, 230] width 128 height 285
drag, startPoint x: 532, startPoint y: 318, endPoint x: 513, endPoint y: 324, distance: 20.3
click at [513, 280] on div at bounding box center [546, 230] width 128 height 285
click at [526, 144] on div at bounding box center [546, 230] width 128 height 285
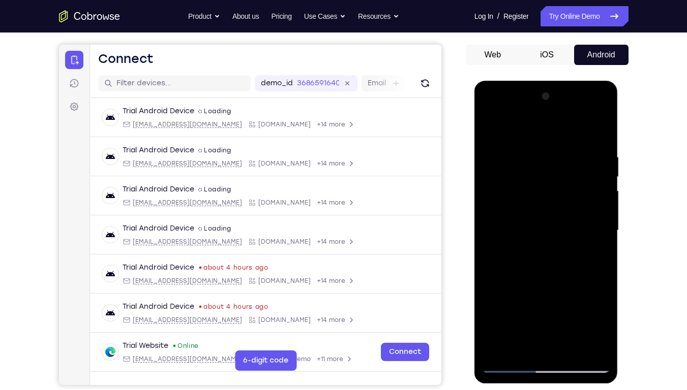
drag, startPoint x: 590, startPoint y: 204, endPoint x: 589, endPoint y: 114, distance: 90.5
click at [589, 114] on div at bounding box center [546, 230] width 128 height 285
drag, startPoint x: 577, startPoint y: 324, endPoint x: 568, endPoint y: 75, distance: 248.8
click at [568, 81] on html "Online web based iOS Simulators and Android Emulators. Run iPhone, iPad, Mobile…" at bounding box center [546, 233] width 145 height 305
drag, startPoint x: 559, startPoint y: 193, endPoint x: 557, endPoint y: 301, distance: 108.3
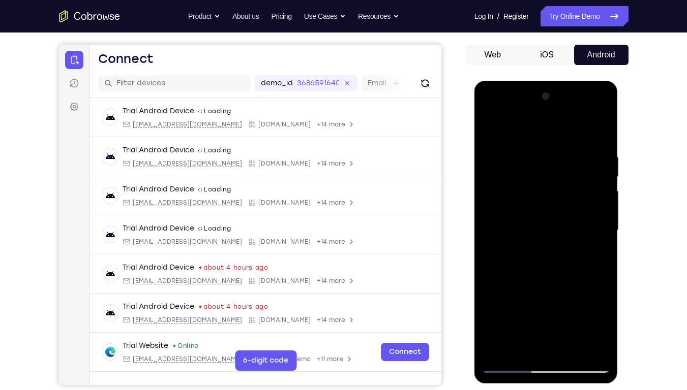
click at [557, 280] on div at bounding box center [546, 230] width 128 height 285
drag, startPoint x: 581, startPoint y: 202, endPoint x: 586, endPoint y: 248, distance: 46.5
click at [586, 248] on div at bounding box center [546, 230] width 128 height 285
click at [504, 198] on div at bounding box center [546, 230] width 128 height 285
drag, startPoint x: 580, startPoint y: 172, endPoint x: 560, endPoint y: 350, distance: 179.5
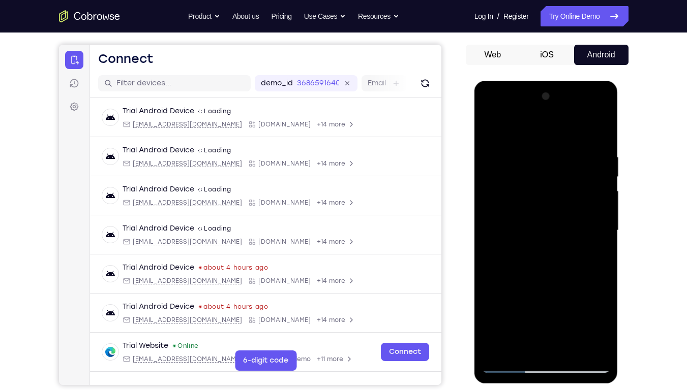
click at [560, 280] on div at bounding box center [546, 230] width 128 height 285
click at [583, 167] on div at bounding box center [546, 230] width 128 height 285
drag, startPoint x: 595, startPoint y: 153, endPoint x: 584, endPoint y: 339, distance: 185.9
click at [584, 280] on div at bounding box center [546, 230] width 128 height 285
drag, startPoint x: 575, startPoint y: 167, endPoint x: 576, endPoint y: 239, distance: 72.7
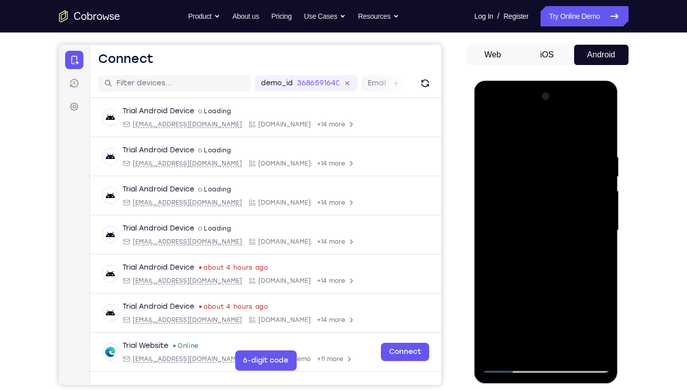
click at [576, 239] on div at bounding box center [546, 230] width 128 height 285
drag, startPoint x: 597, startPoint y: 210, endPoint x: 579, endPoint y: 308, distance: 99.4
click at [579, 280] on div at bounding box center [546, 230] width 128 height 285
drag, startPoint x: 572, startPoint y: 213, endPoint x: 561, endPoint y: 300, distance: 87.6
click at [561, 280] on div at bounding box center [546, 230] width 128 height 285
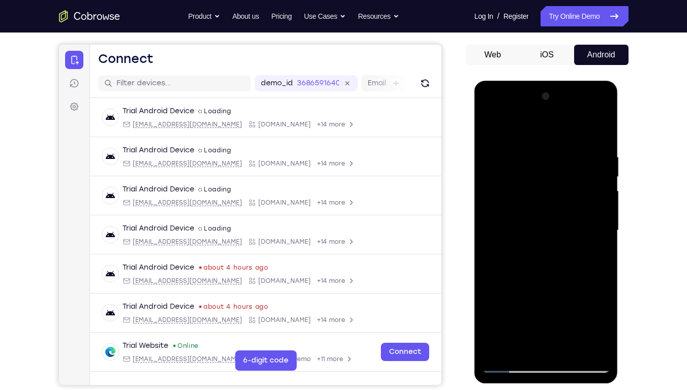
click at [491, 129] on div at bounding box center [546, 230] width 128 height 285
click at [516, 280] on div at bounding box center [546, 230] width 128 height 285
drag, startPoint x: 576, startPoint y: 222, endPoint x: 595, endPoint y: 50, distance: 172.4
click at [595, 81] on html "Online web based iOS Simulators and Android Emulators. Run iPhone, iPad, Mobile…" at bounding box center [546, 233] width 145 height 305
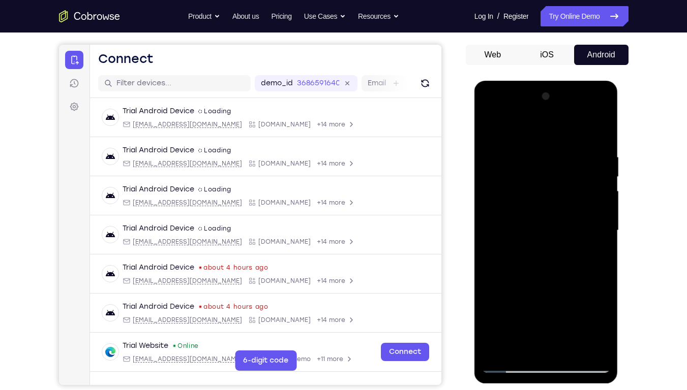
drag, startPoint x: 578, startPoint y: 251, endPoint x: 583, endPoint y: 181, distance: 70.3
click at [583, 181] on div at bounding box center [546, 230] width 128 height 285
drag, startPoint x: 575, startPoint y: 267, endPoint x: 572, endPoint y: 363, distance: 95.6
click at [572, 280] on div at bounding box center [546, 230] width 128 height 285
drag, startPoint x: 573, startPoint y: 316, endPoint x: 588, endPoint y: 167, distance: 150.2
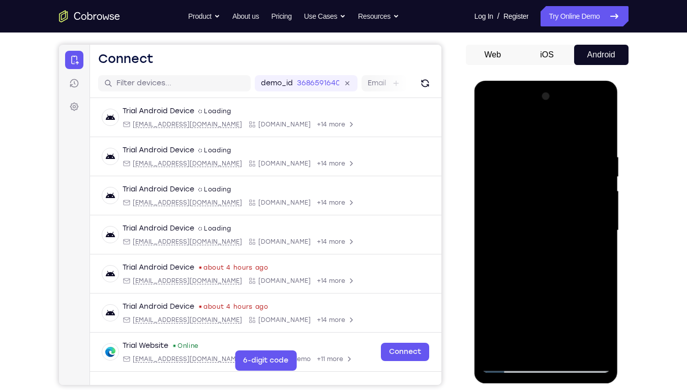
click at [588, 167] on div at bounding box center [546, 230] width 128 height 285
drag, startPoint x: 571, startPoint y: 243, endPoint x: 561, endPoint y: 341, distance: 98.7
click at [561, 280] on div at bounding box center [546, 230] width 128 height 285
drag, startPoint x: 559, startPoint y: 286, endPoint x: 579, endPoint y: 181, distance: 106.0
click at [579, 181] on div at bounding box center [546, 230] width 128 height 285
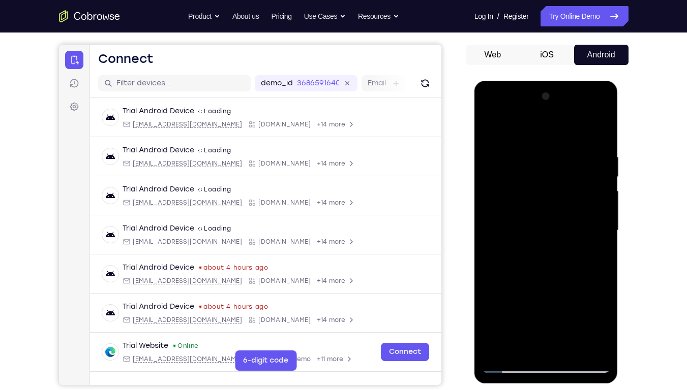
drag, startPoint x: 583, startPoint y: 260, endPoint x: 596, endPoint y: 177, distance: 83.9
click at [596, 177] on div at bounding box center [546, 230] width 128 height 285
drag, startPoint x: 577, startPoint y: 272, endPoint x: 575, endPoint y: 204, distance: 68.6
click at [575, 204] on div at bounding box center [546, 230] width 128 height 285
drag, startPoint x: 568, startPoint y: 291, endPoint x: 579, endPoint y: 167, distance: 124.5
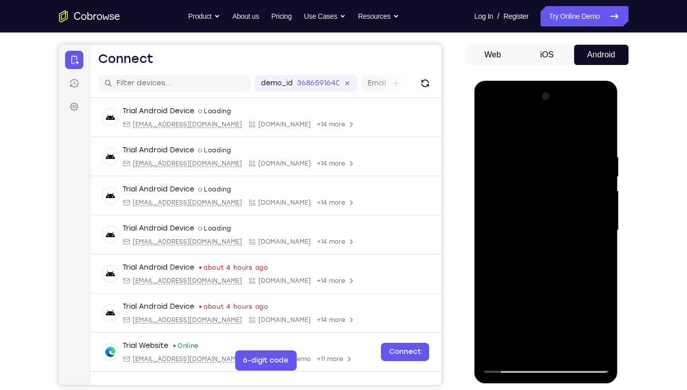
click at [579, 167] on div at bounding box center [546, 230] width 128 height 285
drag, startPoint x: 576, startPoint y: 255, endPoint x: 589, endPoint y: 180, distance: 75.2
click at [589, 180] on div at bounding box center [546, 230] width 128 height 285
drag, startPoint x: 563, startPoint y: 310, endPoint x: 574, endPoint y: 225, distance: 85.7
click at [574, 225] on div at bounding box center [546, 230] width 128 height 285
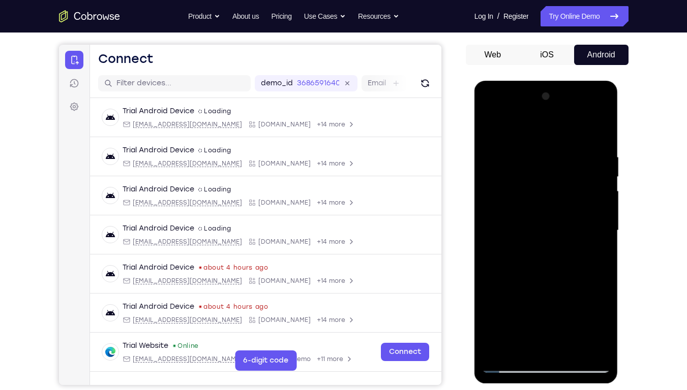
drag, startPoint x: 566, startPoint y: 296, endPoint x: 574, endPoint y: 257, distance: 40.0
click at [574, 257] on div at bounding box center [546, 230] width 128 height 285
drag, startPoint x: 577, startPoint y: 295, endPoint x: 577, endPoint y: 250, distance: 45.2
click at [577, 250] on div at bounding box center [546, 230] width 128 height 285
drag, startPoint x: 555, startPoint y: 305, endPoint x: 550, endPoint y: 215, distance: 89.6
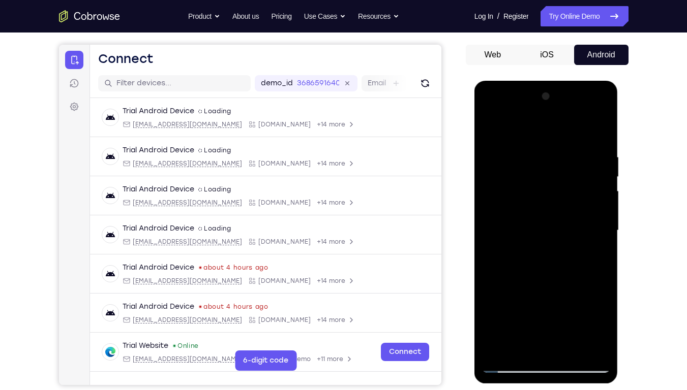
click at [550, 215] on div at bounding box center [546, 230] width 128 height 285
drag, startPoint x: 544, startPoint y: 318, endPoint x: 550, endPoint y: 226, distance: 92.2
click at [550, 226] on div at bounding box center [546, 230] width 128 height 285
drag, startPoint x: 564, startPoint y: 284, endPoint x: 569, endPoint y: 240, distance: 43.5
click at [569, 240] on div at bounding box center [546, 230] width 128 height 285
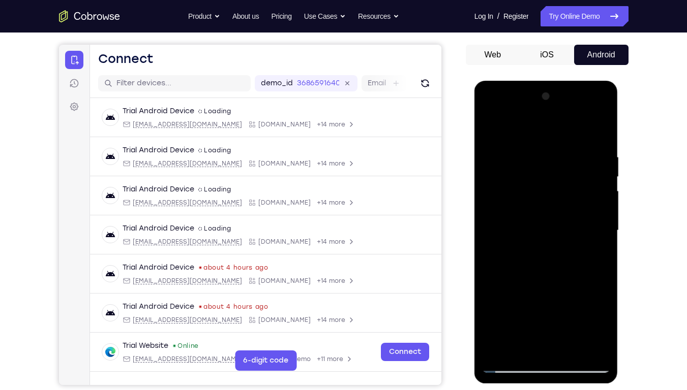
drag, startPoint x: 567, startPoint y: 288, endPoint x: 567, endPoint y: 212, distance: 75.7
click at [567, 212] on div at bounding box center [546, 230] width 128 height 285
drag, startPoint x: 582, startPoint y: 261, endPoint x: 582, endPoint y: 181, distance: 79.8
click at [582, 181] on div at bounding box center [546, 230] width 128 height 285
drag, startPoint x: 544, startPoint y: 284, endPoint x: 549, endPoint y: 182, distance: 101.8
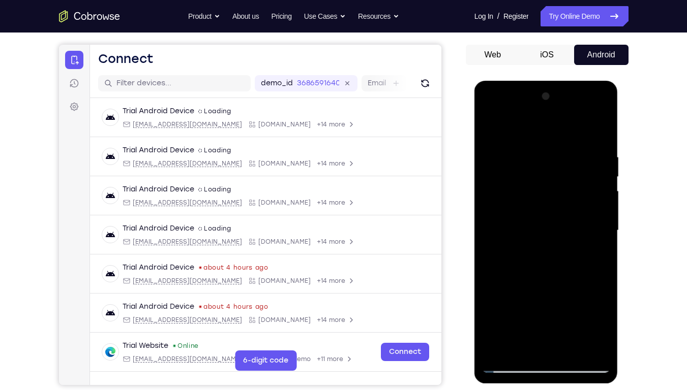
drag, startPoint x: 549, startPoint y: 182, endPoint x: 558, endPoint y: 382, distance: 200.0
click at [558, 280] on div at bounding box center [546, 232] width 144 height 303
drag, startPoint x: 552, startPoint y: 257, endPoint x: 519, endPoint y: 390, distance: 136.6
click at [519, 280] on html "Online web based iOS Simulators and Android Emulators. Run iPhone, iPad, Mobile…" at bounding box center [546, 233] width 145 height 305
drag, startPoint x: 547, startPoint y: 199, endPoint x: 554, endPoint y: 356, distance: 157.2
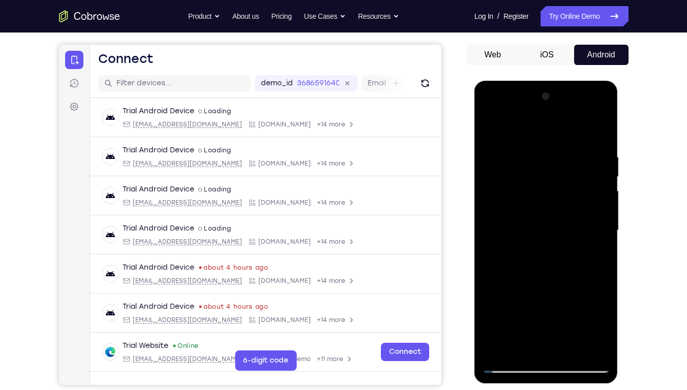
click at [554, 280] on div at bounding box center [546, 230] width 128 height 285
drag, startPoint x: 564, startPoint y: 190, endPoint x: 568, endPoint y: 390, distance: 200.3
click at [568, 280] on html "Online web based iOS Simulators and Android Emulators. Run iPhone, iPad, Mobile…" at bounding box center [546, 233] width 145 height 305
click at [601, 126] on div at bounding box center [546, 230] width 128 height 285
click at [562, 242] on div at bounding box center [546, 230] width 128 height 285
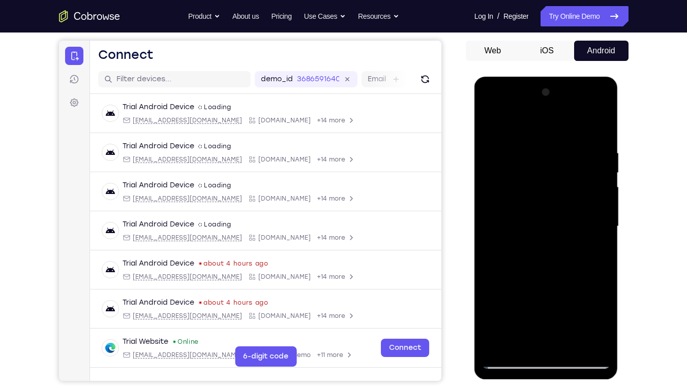
scroll to position [93, 0]
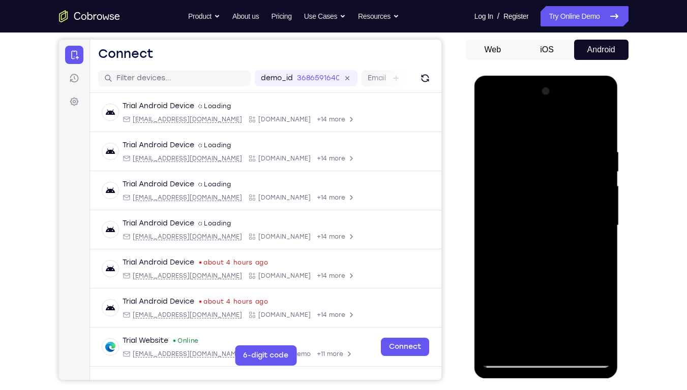
click at [540, 214] on div at bounding box center [546, 225] width 128 height 285
click at [591, 273] on div at bounding box center [546, 225] width 128 height 285
click at [519, 280] on div at bounding box center [546, 225] width 128 height 285
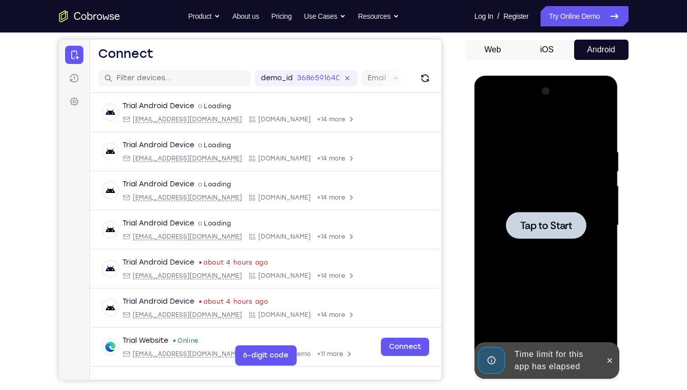
click at [547, 229] on span "Tap to Start" at bounding box center [546, 226] width 52 height 10
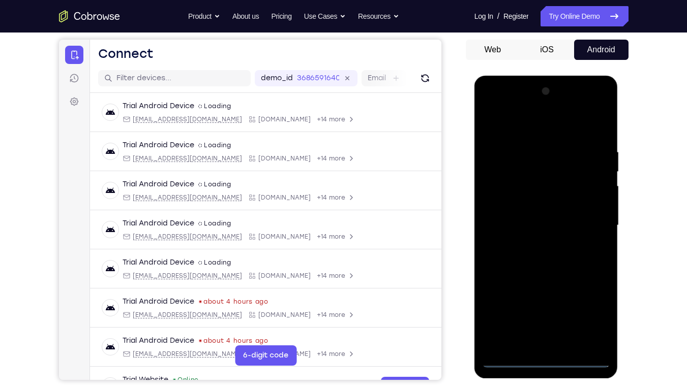
click at [541, 280] on div at bounding box center [546, 225] width 128 height 285
click at [593, 280] on div at bounding box center [546, 225] width 128 height 285
click at [588, 280] on div at bounding box center [546, 225] width 128 height 285
click at [509, 119] on div at bounding box center [546, 225] width 128 height 285
click at [506, 195] on div at bounding box center [546, 225] width 128 height 285
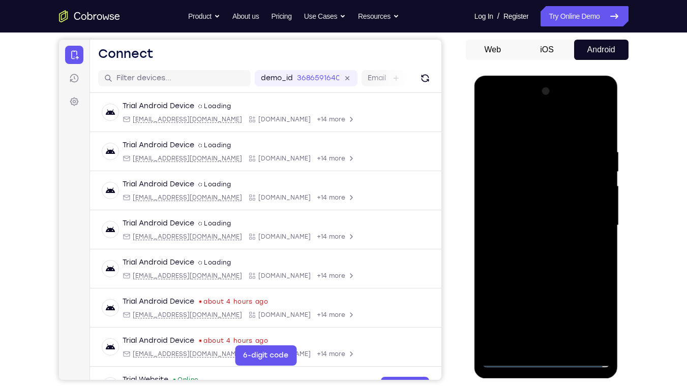
click at [522, 231] on div at bounding box center [546, 225] width 128 height 285
click at [525, 222] on div at bounding box center [546, 225] width 128 height 285
click at [534, 239] on div at bounding box center [546, 225] width 128 height 285
click at [545, 252] on div at bounding box center [546, 225] width 128 height 285
click at [595, 212] on div at bounding box center [546, 225] width 128 height 285
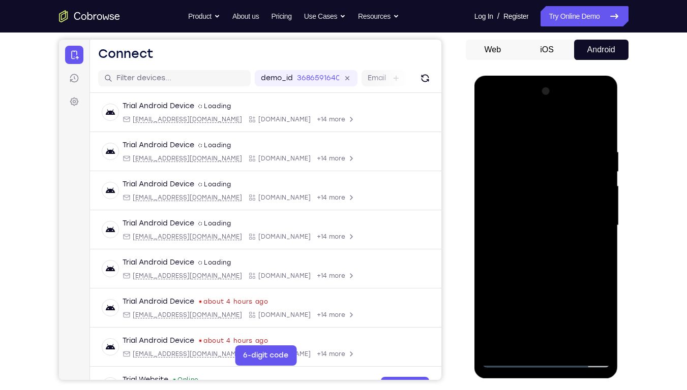
click at [584, 232] on div at bounding box center [546, 225] width 128 height 285
click at [506, 228] on div at bounding box center [546, 225] width 128 height 285
click at [522, 253] on div at bounding box center [546, 225] width 128 height 285
click at [528, 241] on div at bounding box center [546, 225] width 128 height 285
click at [552, 275] on div at bounding box center [546, 225] width 128 height 285
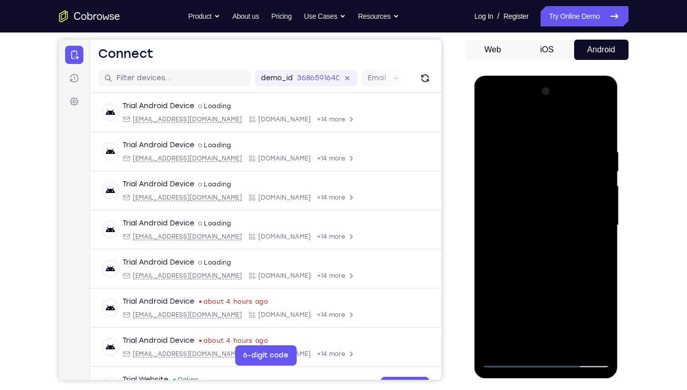
click at [545, 280] on div at bounding box center [546, 225] width 128 height 285
click at [545, 196] on div at bounding box center [546, 225] width 128 height 285
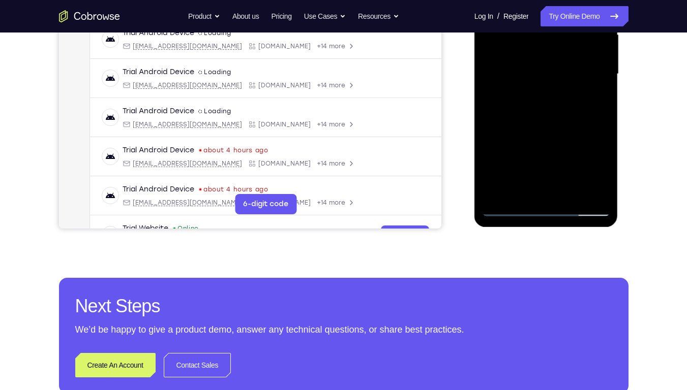
drag, startPoint x: 571, startPoint y: 170, endPoint x: 601, endPoint y: 86, distance: 89.4
click at [600, 86] on div at bounding box center [546, 74] width 128 height 285
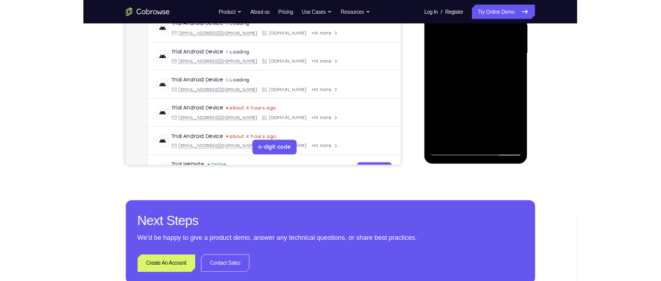
scroll to position [245, 0]
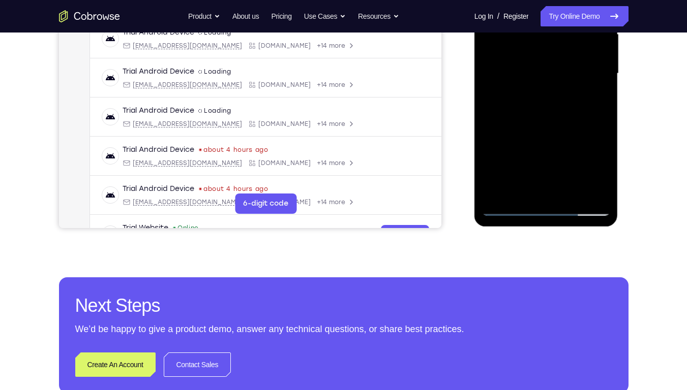
click at [563, 186] on div at bounding box center [546, 73] width 128 height 285
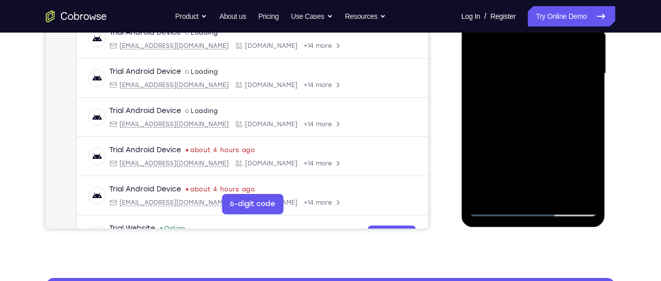
click at [488, 57] on div at bounding box center [533, 73] width 128 height 285
click at [490, 56] on div at bounding box center [533, 73] width 128 height 285
click at [520, 57] on div at bounding box center [533, 73] width 128 height 285
click at [516, 90] on div at bounding box center [533, 73] width 128 height 285
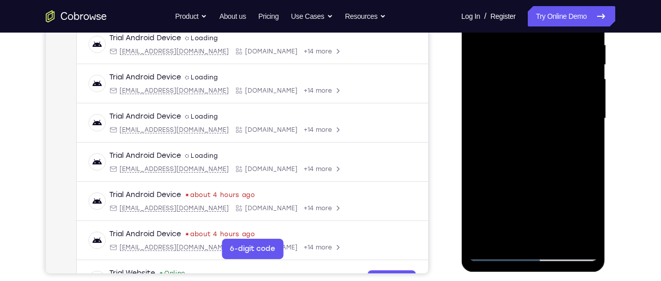
scroll to position [164, 0]
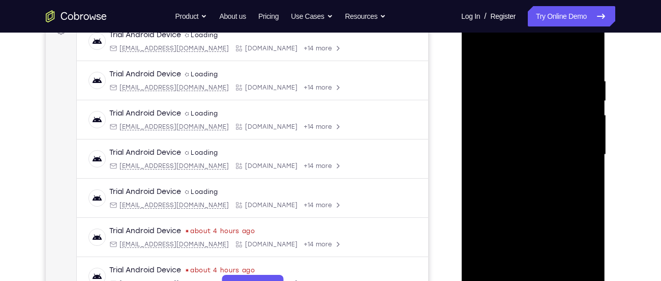
drag, startPoint x: 610, startPoint y: 130, endPoint x: 656, endPoint y: 116, distance: 47.8
click at [656, 116] on div "Your Support Agent Your Customer Web iOS Android Next Steps We’d be happy to gi…" at bounding box center [330, 204] width 661 height 671
click at [588, 67] on div at bounding box center [533, 154] width 128 height 285
click at [485, 50] on div at bounding box center [533, 154] width 128 height 285
click at [587, 53] on div at bounding box center [533, 154] width 128 height 285
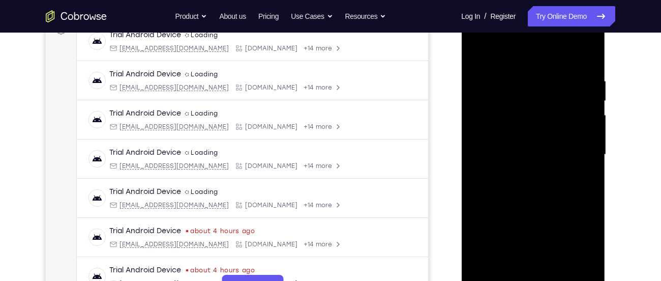
click at [552, 174] on div at bounding box center [533, 154] width 128 height 285
click at [532, 141] on div at bounding box center [533, 154] width 128 height 285
click at [576, 207] on div at bounding box center [533, 154] width 128 height 285
click at [509, 228] on div at bounding box center [533, 154] width 128 height 285
click at [535, 157] on div at bounding box center [533, 154] width 128 height 285
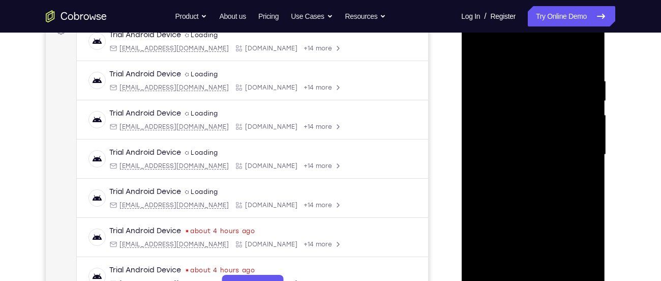
click at [479, 65] on div at bounding box center [533, 154] width 128 height 285
click at [478, 81] on div at bounding box center [533, 154] width 128 height 285
drag, startPoint x: 553, startPoint y: 178, endPoint x: 562, endPoint y: 49, distance: 129.4
click at [562, 49] on div at bounding box center [533, 154] width 128 height 285
drag, startPoint x: 566, startPoint y: 170, endPoint x: 564, endPoint y: 67, distance: 103.7
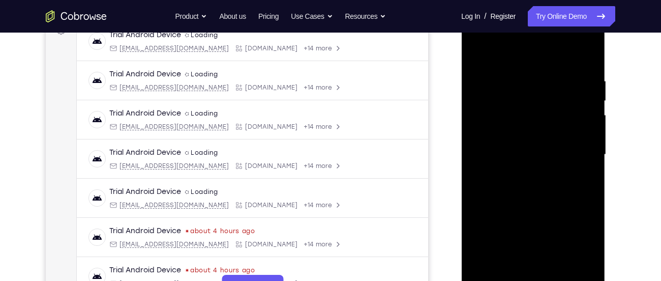
click at [564, 67] on div at bounding box center [533, 154] width 128 height 285
drag, startPoint x: 555, startPoint y: 185, endPoint x: 556, endPoint y: 109, distance: 75.8
click at [556, 109] on div at bounding box center [533, 154] width 128 height 285
drag, startPoint x: 579, startPoint y: 186, endPoint x: 578, endPoint y: 119, distance: 66.6
click at [578, 119] on div at bounding box center [533, 154] width 128 height 285
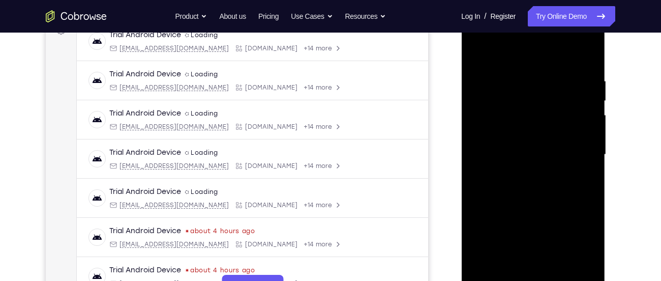
drag, startPoint x: 571, startPoint y: 207, endPoint x: 577, endPoint y: 161, distance: 47.2
click at [577, 161] on div at bounding box center [533, 154] width 128 height 285
drag, startPoint x: 565, startPoint y: 200, endPoint x: 1107, endPoint y: 38, distance: 566.1
click at [606, 33] on html "Online web based iOS Simulators and Android Emulators. Run iPhone, iPad, Mobile…" at bounding box center [533, 157] width 145 height 305
drag, startPoint x: 562, startPoint y: 227, endPoint x: 585, endPoint y: 65, distance: 164.3
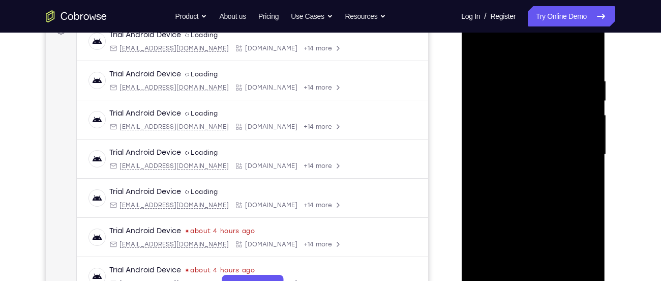
click at [585, 65] on div at bounding box center [533, 154] width 128 height 285
click at [586, 261] on div at bounding box center [533, 154] width 128 height 285
drag, startPoint x: 536, startPoint y: 205, endPoint x: 536, endPoint y: 256, distance: 50.8
click at [536, 256] on div at bounding box center [533, 154] width 128 height 285
click at [476, 53] on div at bounding box center [533, 154] width 128 height 285
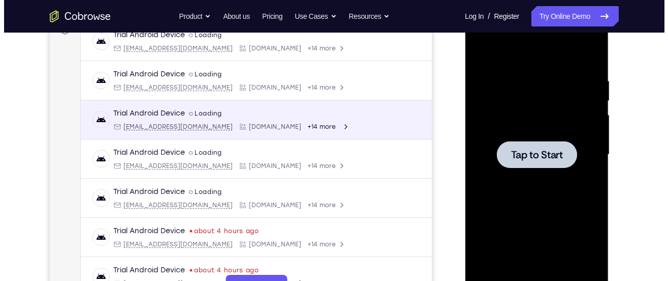
scroll to position [0, 0]
